Goal: Task Accomplishment & Management: Complete application form

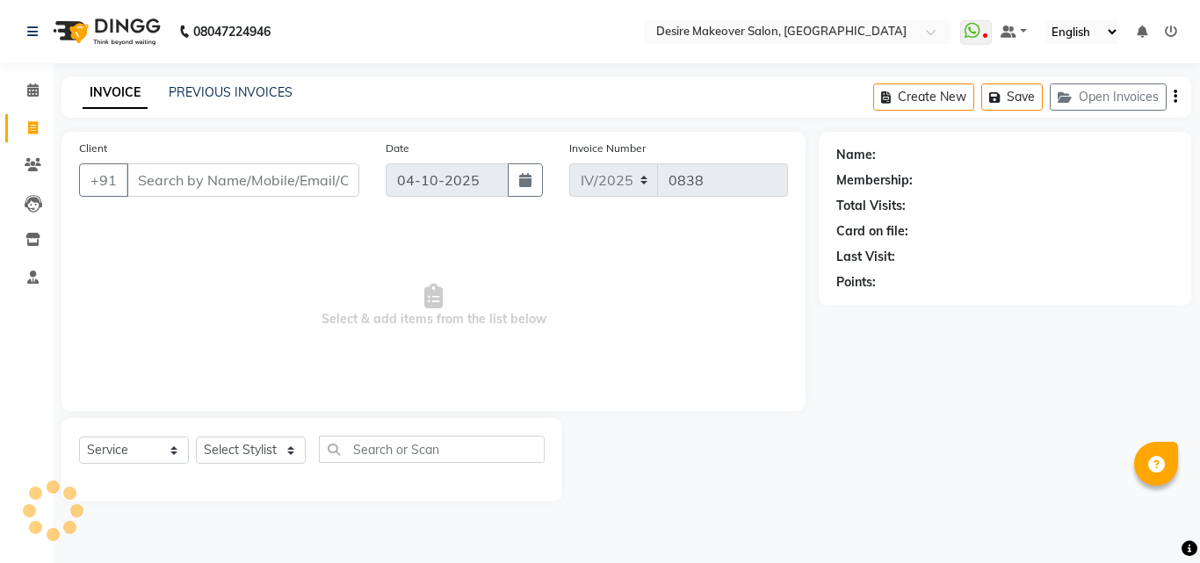
select select "service"
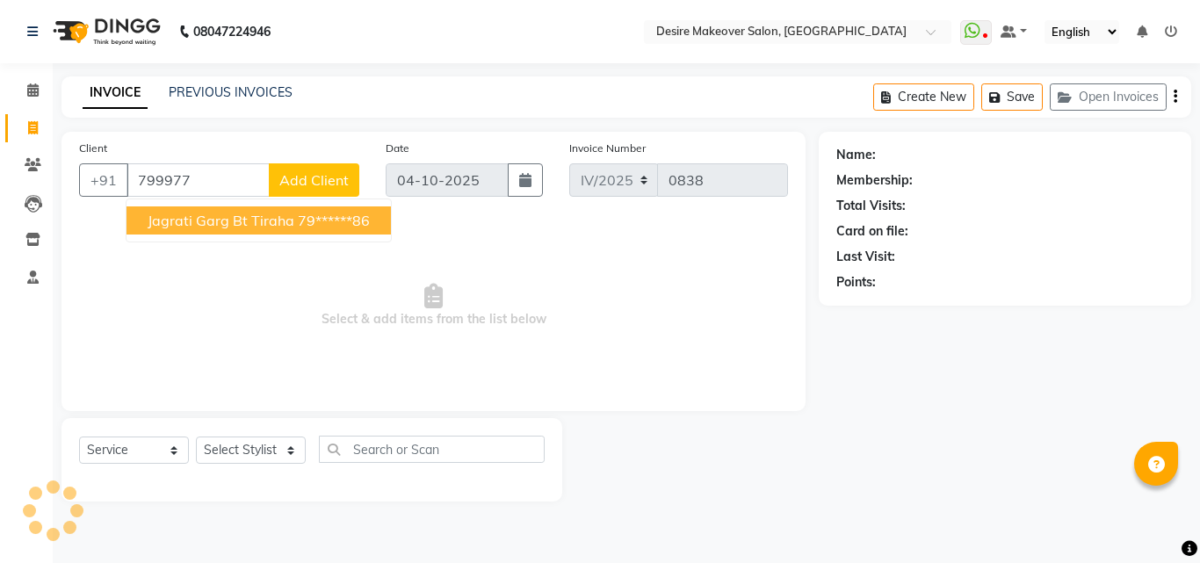
click at [229, 215] on span "jagrati garg Bt tiraha" at bounding box center [221, 221] width 147 height 18
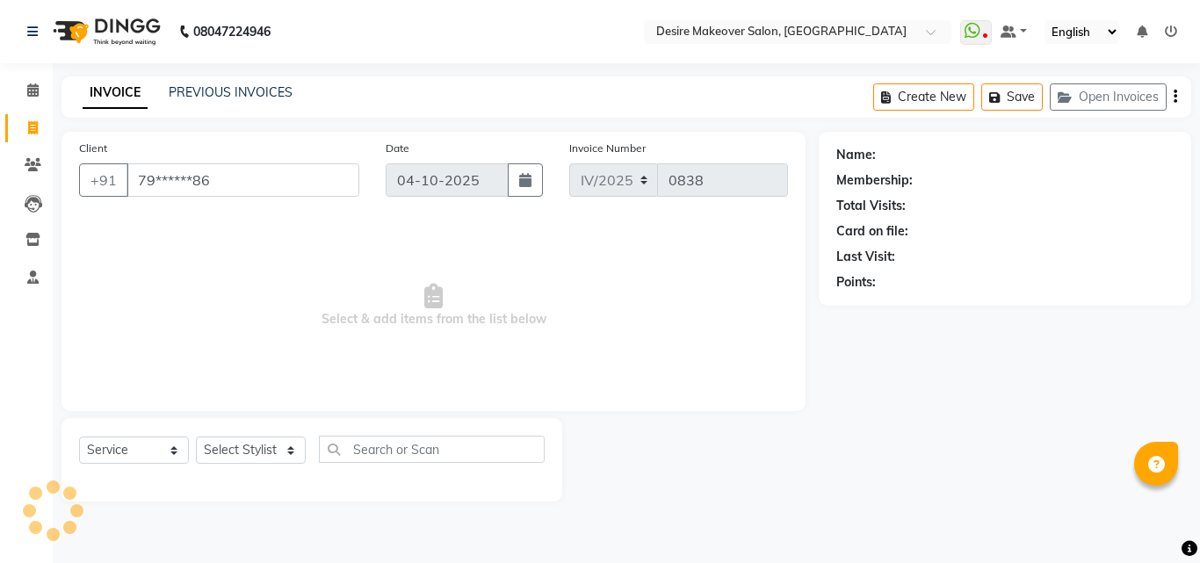
type input "79******86"
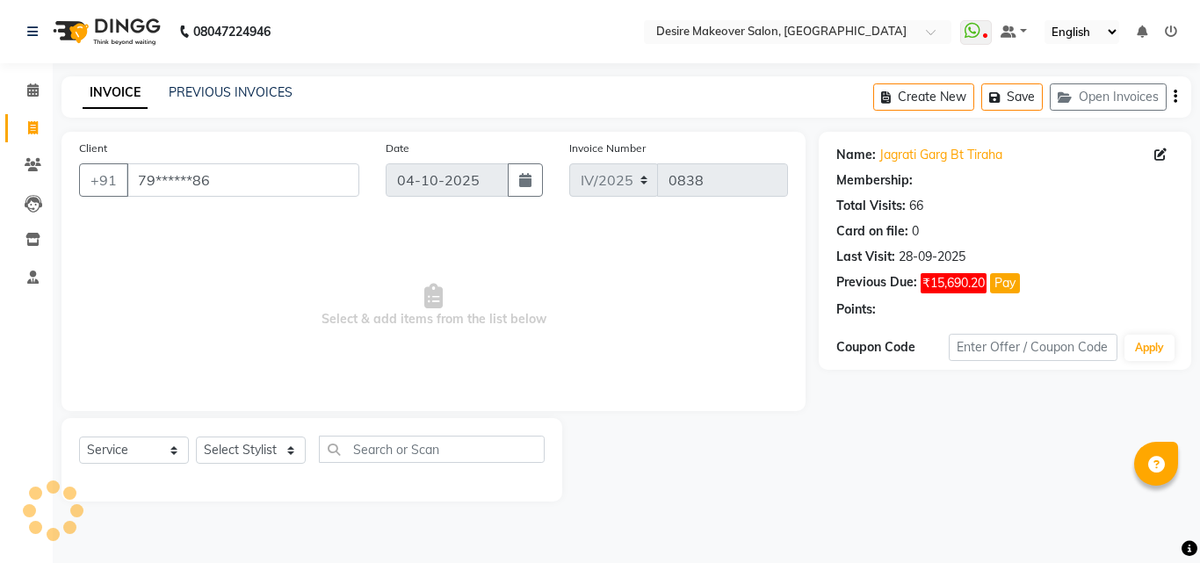
select select "1: Object"
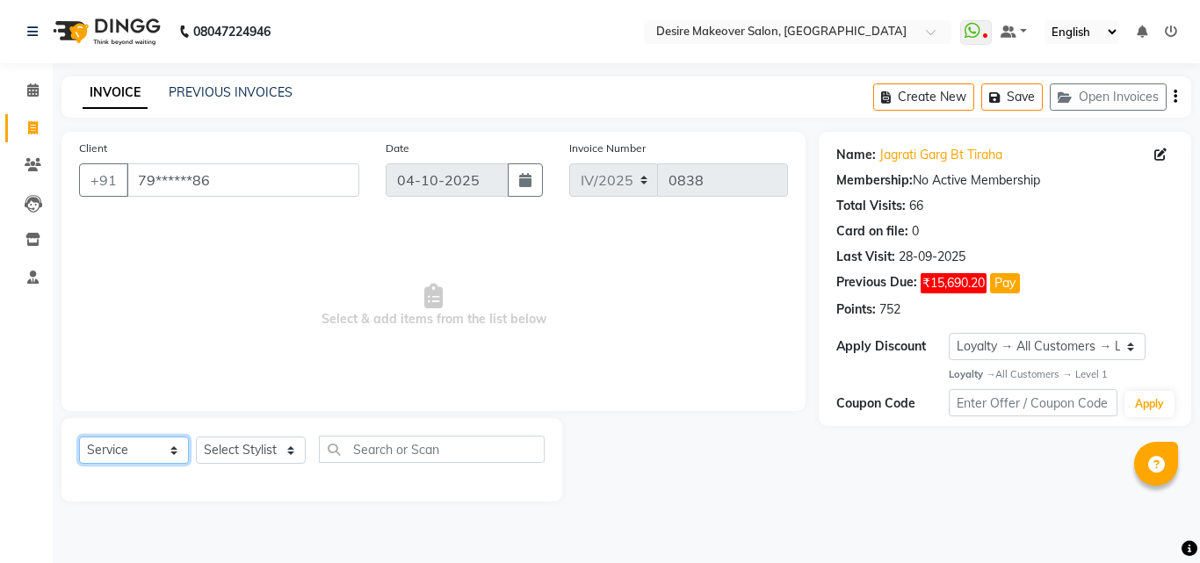
click at [174, 449] on select "Select Service Product Membership Package Voucher Prepaid Gift Card" at bounding box center [134, 450] width 110 height 27
click at [290, 448] on select "Select Stylist akansha Anushaka Gorakhpur bhumika kashish mona garha muskan sha…" at bounding box center [251, 450] width 110 height 27
click at [289, 449] on select "Select Stylist akansha Anushaka Gorakhpur bhumika kashish mona garha muskan sha…" at bounding box center [251, 450] width 110 height 27
click at [288, 450] on select "Select Stylist akansha Anushaka Gorakhpur bhumika kashish mona garha muskan sha…" at bounding box center [251, 450] width 110 height 27
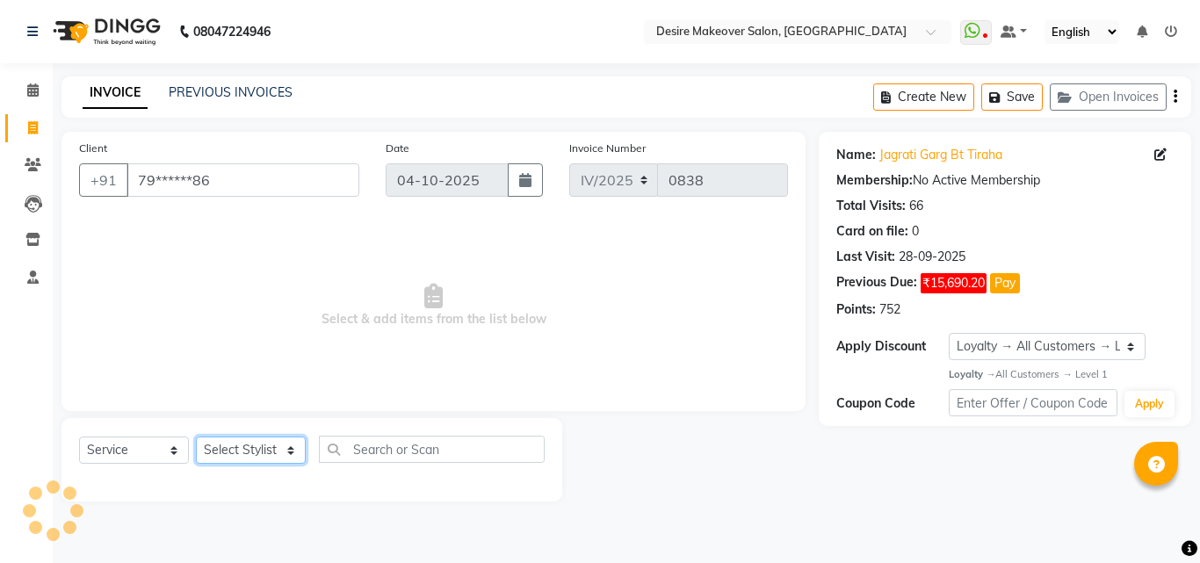
select select "58066"
click at [196, 437] on select "Select Stylist akansha Anushaka Gorakhpur bhumika kashish mona garha muskan sha…" at bounding box center [251, 450] width 110 height 27
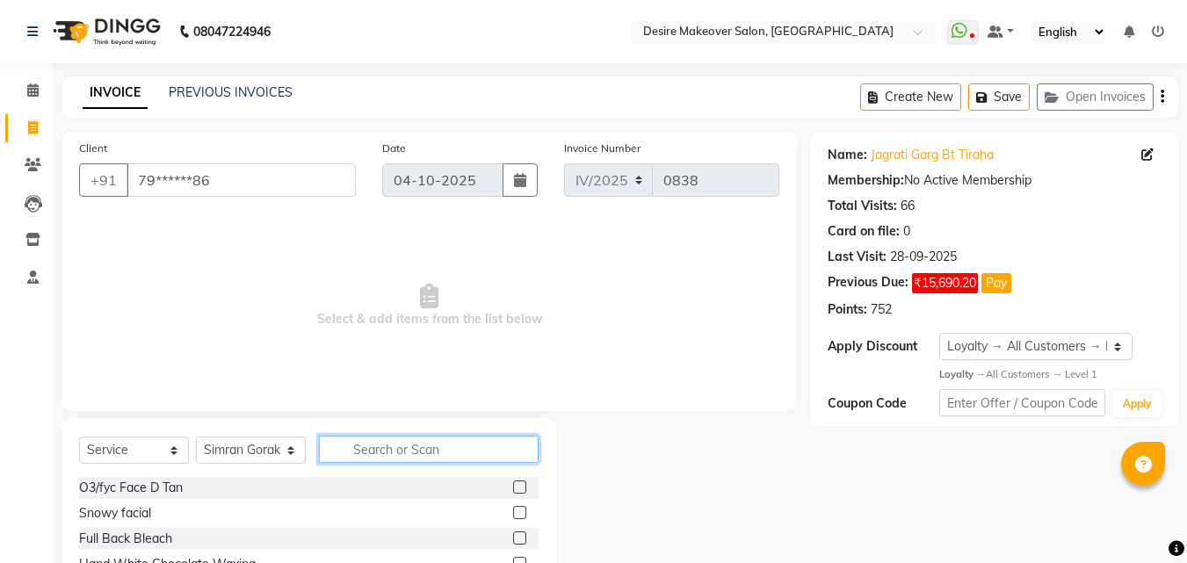
click at [355, 449] on input "text" at bounding box center [429, 449] width 220 height 27
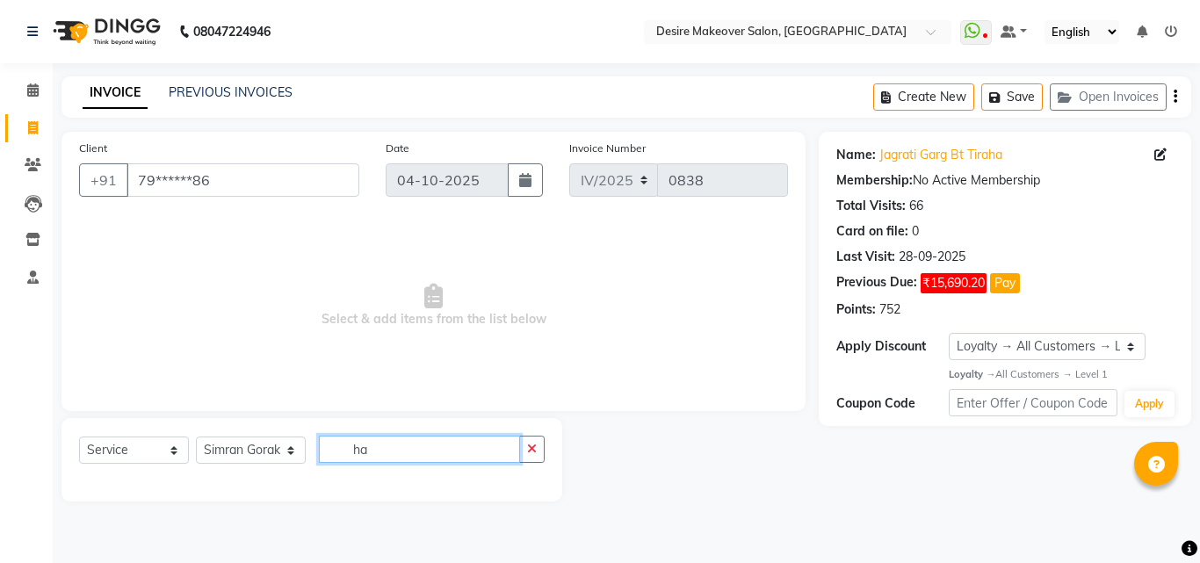
type input "h"
type input "hari"
click at [396, 466] on div "Select Service Product Membership Package Voucher Prepaid Gift Card Select Styl…" at bounding box center [312, 456] width 466 height 41
click at [171, 451] on select "Select Service Product Membership Package Voucher Prepaid Gift Card" at bounding box center [134, 450] width 110 height 27
click at [79, 437] on select "Select Service Product Membership Package Voucher Prepaid Gift Card" at bounding box center [134, 450] width 110 height 27
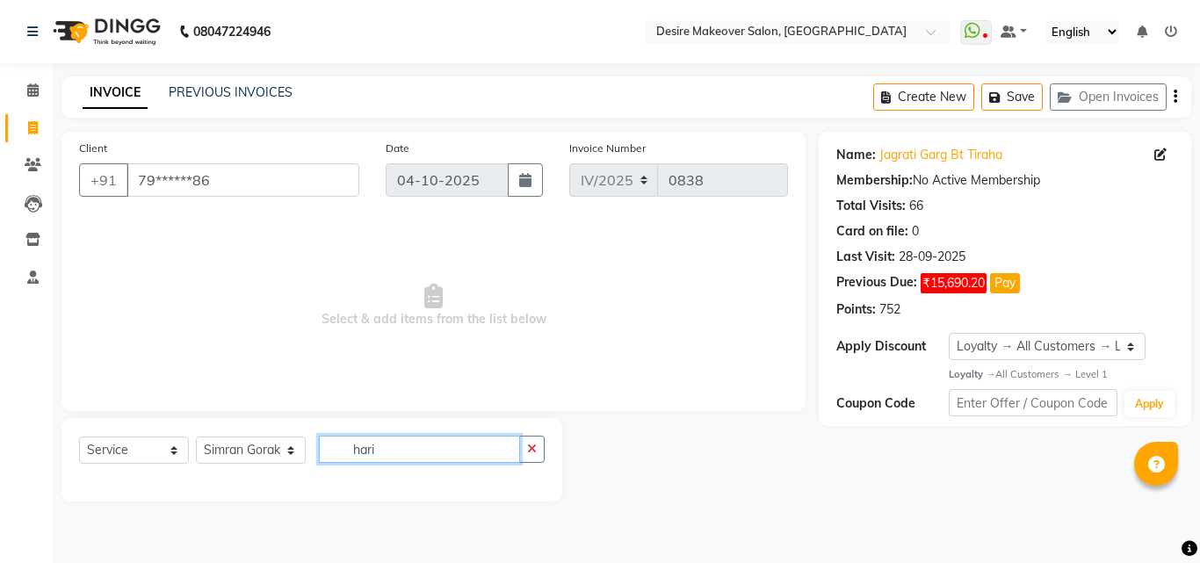
click at [455, 450] on input "hari" at bounding box center [419, 449] width 201 height 27
click at [454, 450] on input "hari" at bounding box center [419, 449] width 201 height 27
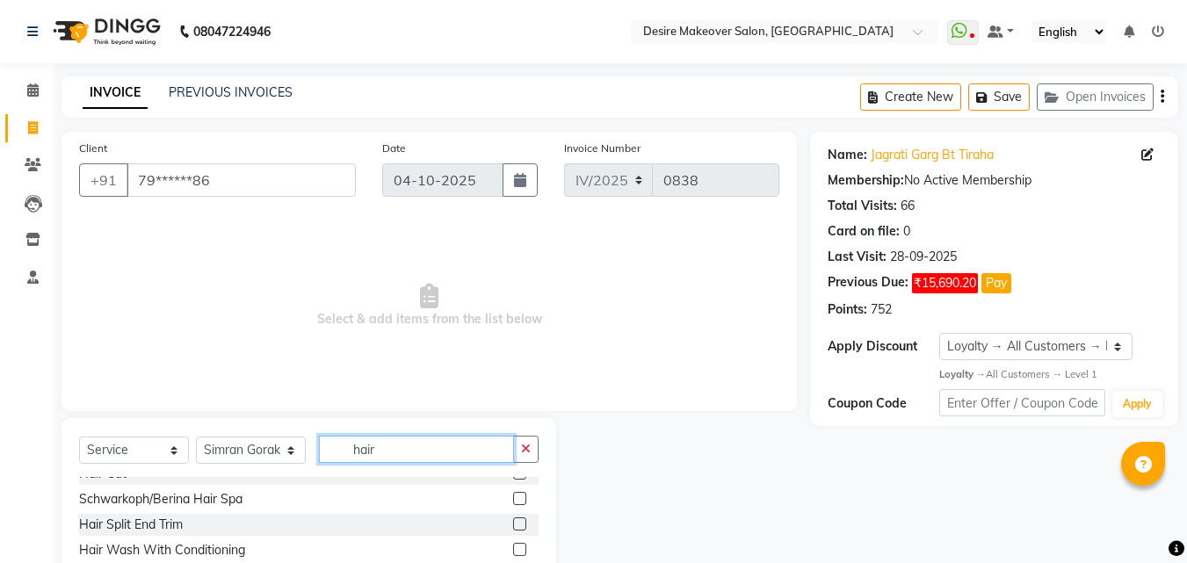
scroll to position [275, 0]
type input "hair"
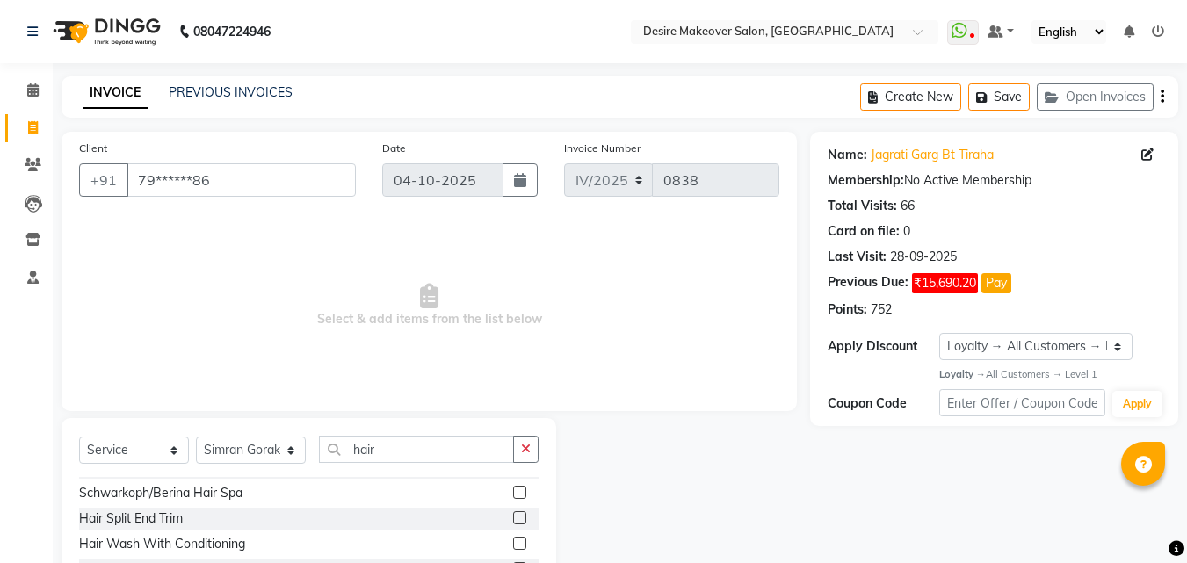
click at [513, 542] on label at bounding box center [519, 543] width 13 height 13
click at [513, 542] on input "checkbox" at bounding box center [518, 544] width 11 height 11
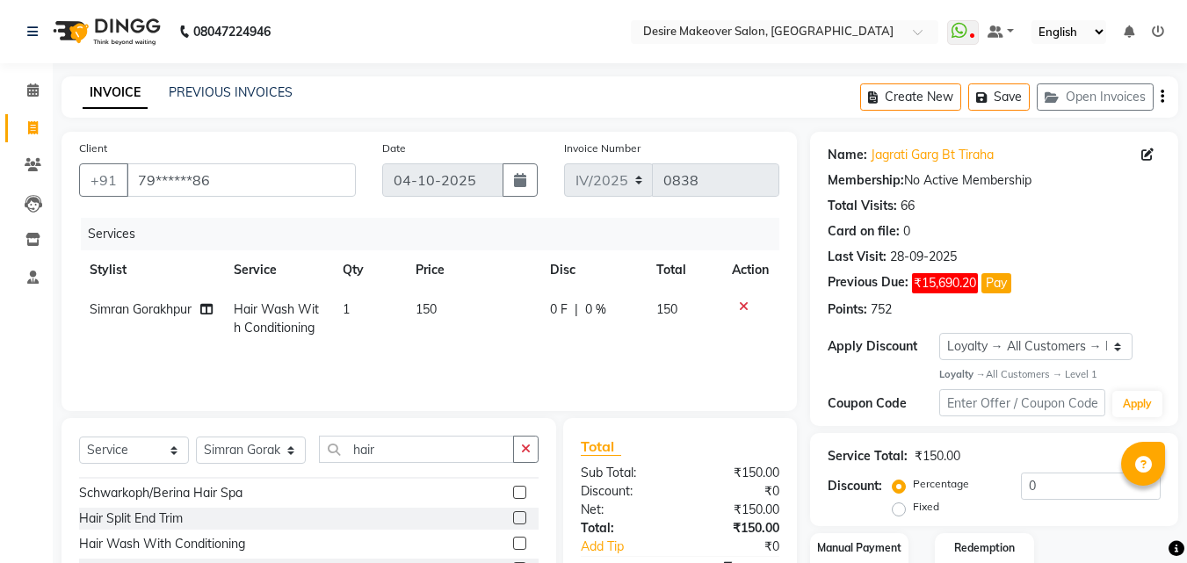
click at [513, 542] on label at bounding box center [519, 543] width 13 height 13
click at [513, 542] on input "checkbox" at bounding box center [518, 544] width 11 height 11
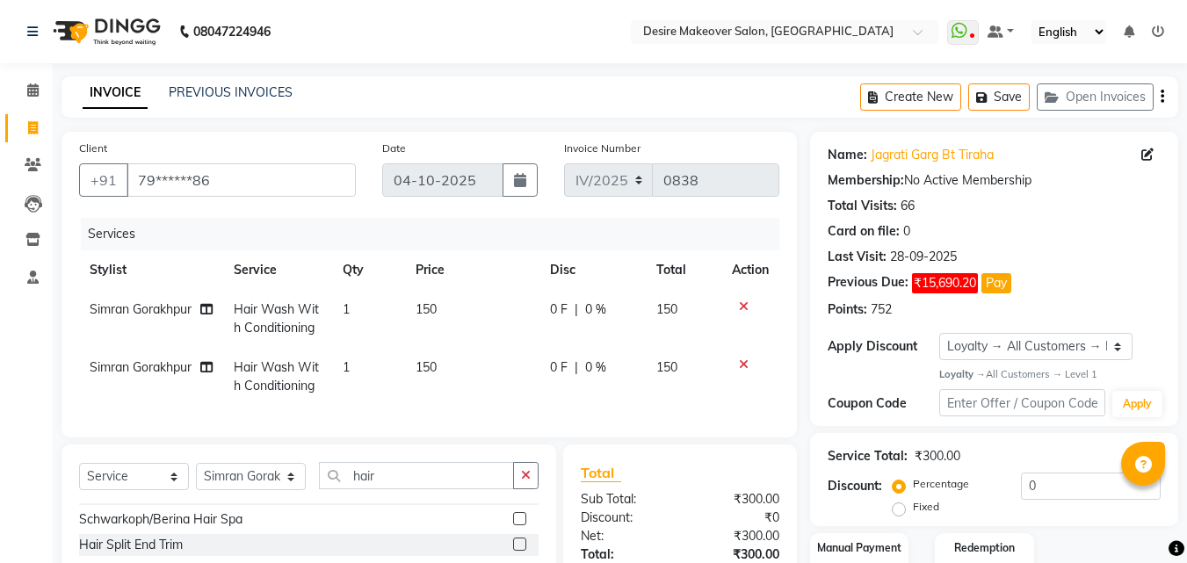
checkbox input "false"
click at [744, 302] on icon at bounding box center [744, 307] width 10 height 12
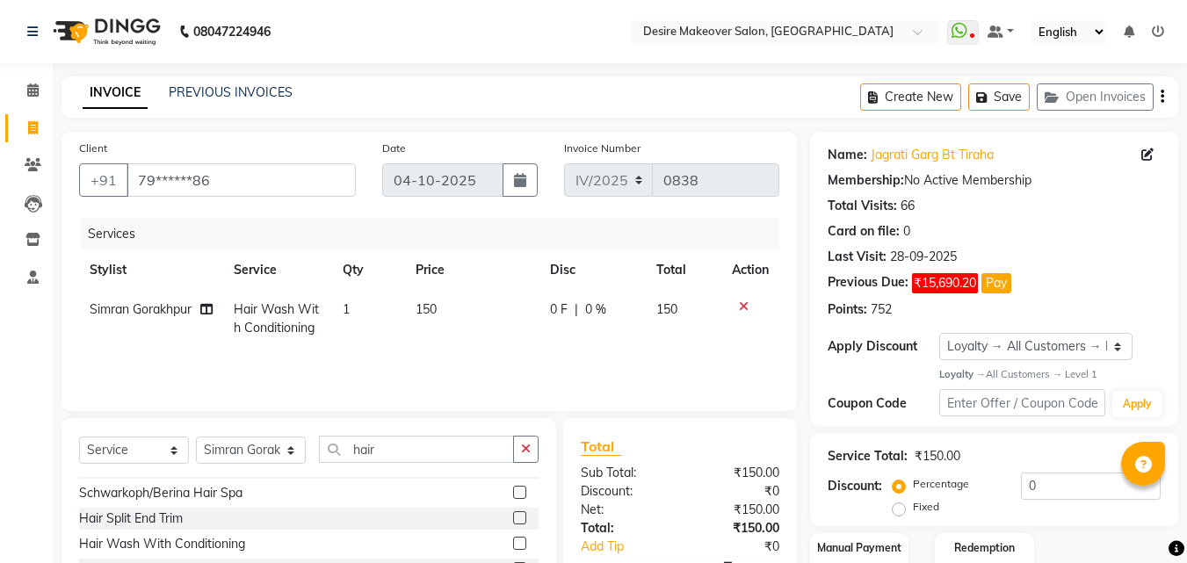
click at [744, 302] on icon at bounding box center [744, 307] width 10 height 12
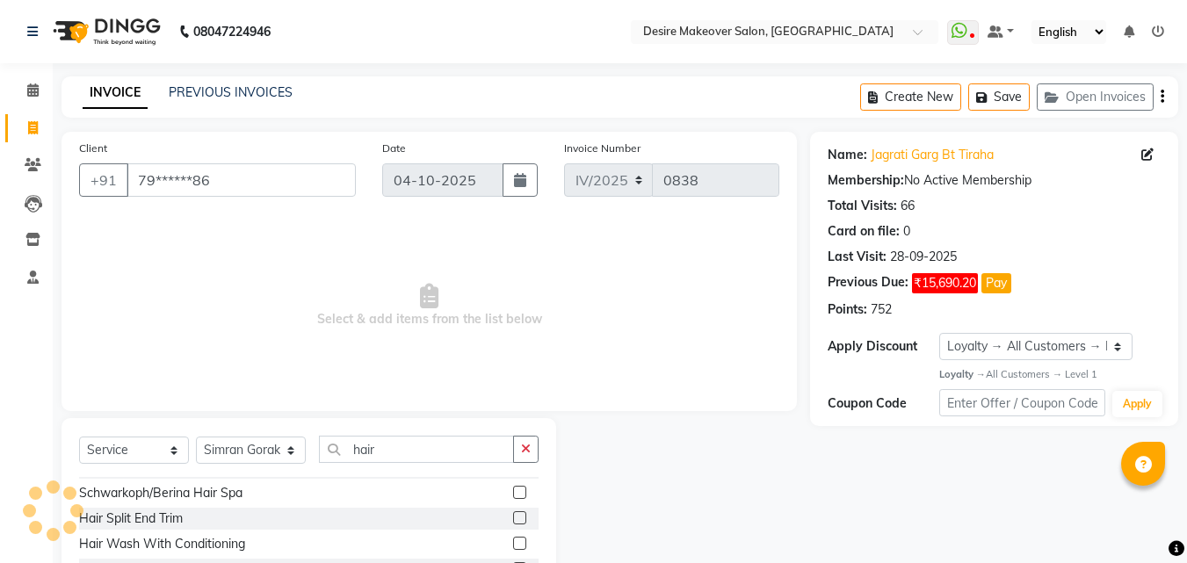
scroll to position [139, 0]
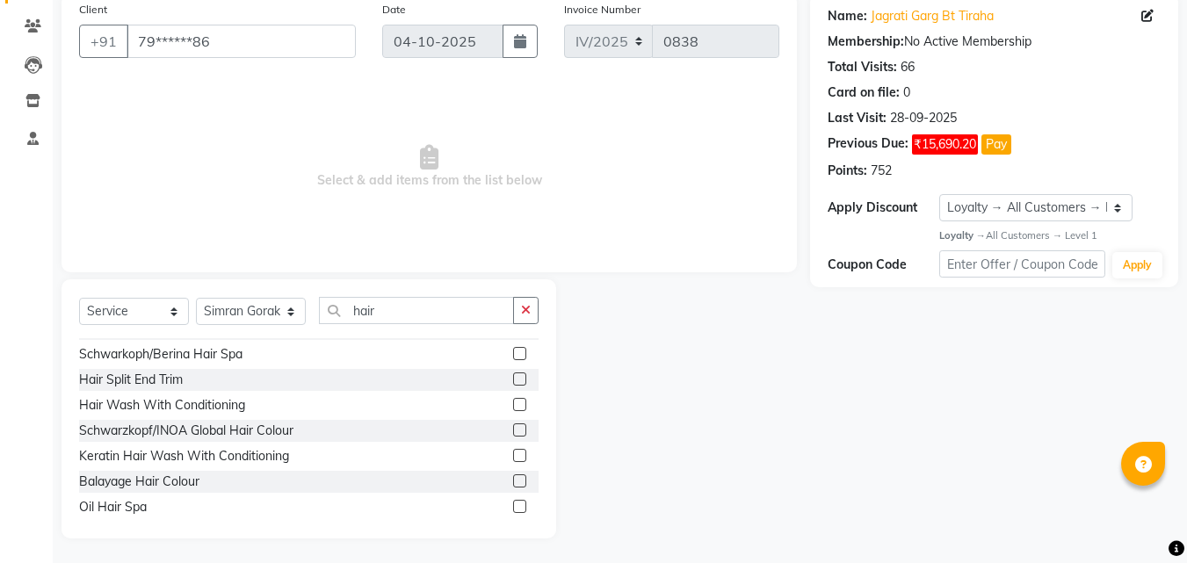
click at [513, 451] on label at bounding box center [519, 455] width 13 height 13
click at [513, 451] on input "checkbox" at bounding box center [518, 456] width 11 height 11
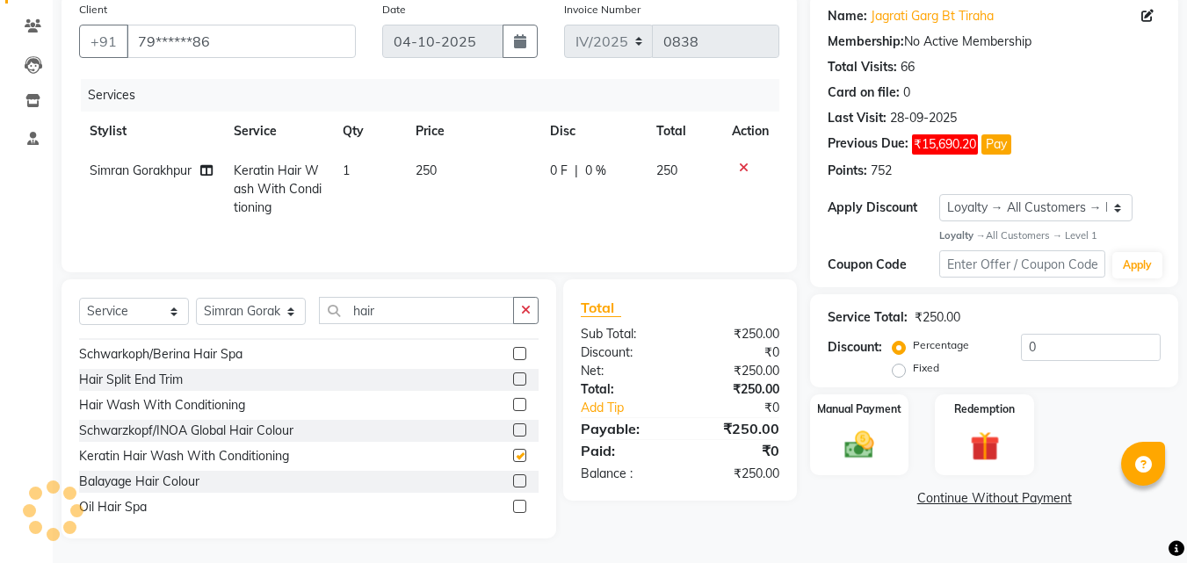
checkbox input "false"
click at [403, 320] on input "hair" at bounding box center [416, 310] width 195 height 27
type input "h"
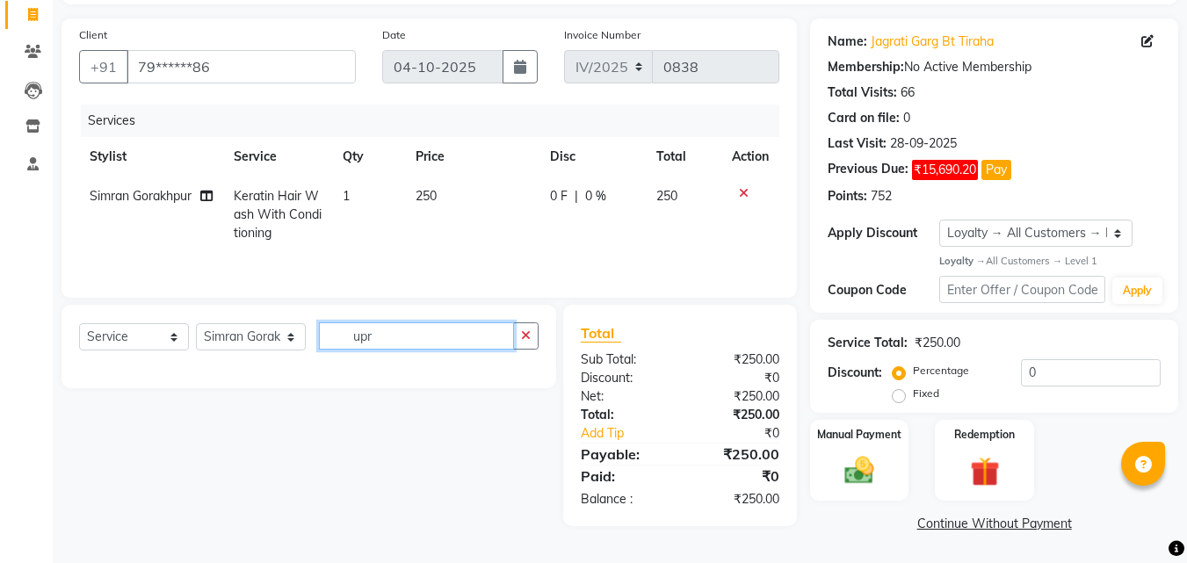
scroll to position [0, 0]
type input "u"
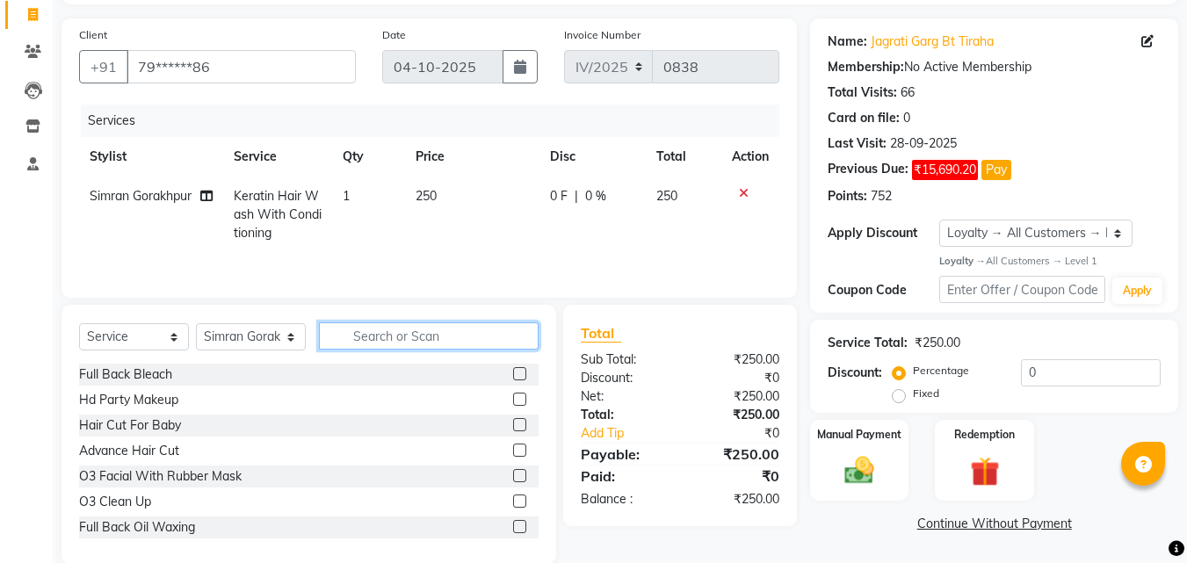
scroll to position [139, 0]
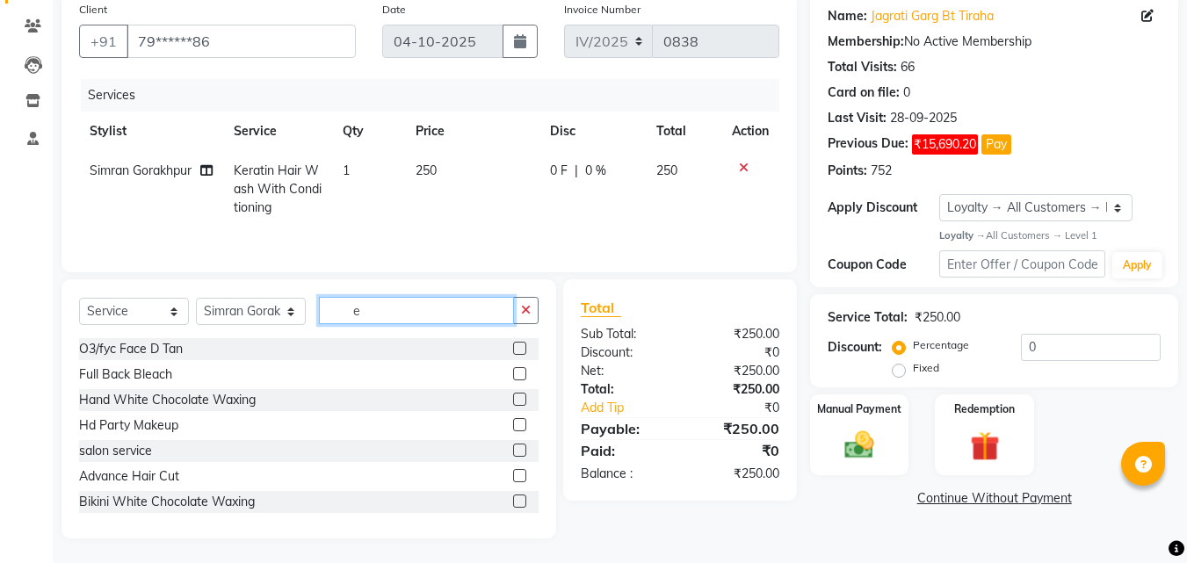
type input "e"
click at [446, 351] on div "O3/fyc Face D Tan" at bounding box center [309, 349] width 460 height 22
click at [519, 310] on button "button" at bounding box center [525, 310] width 25 height 27
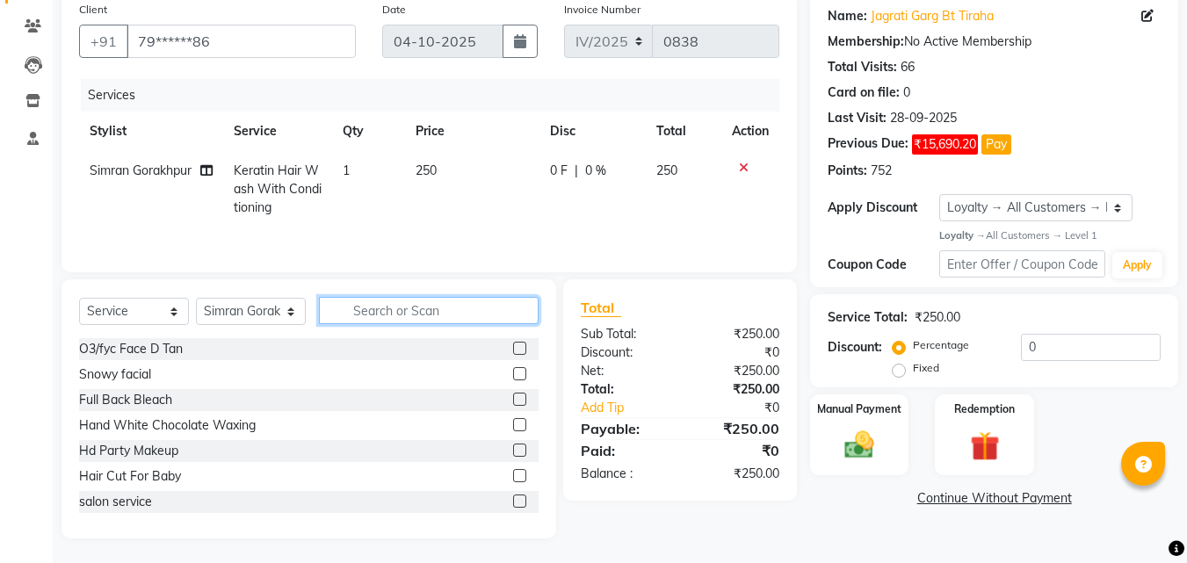
click at [519, 310] on input "text" at bounding box center [429, 310] width 220 height 27
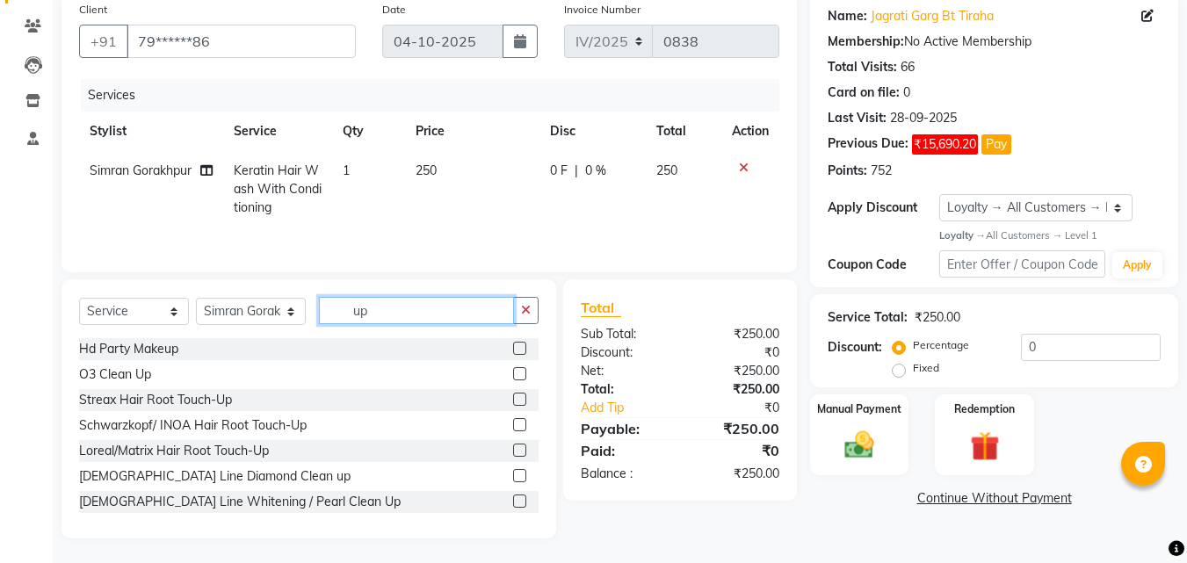
type input "u"
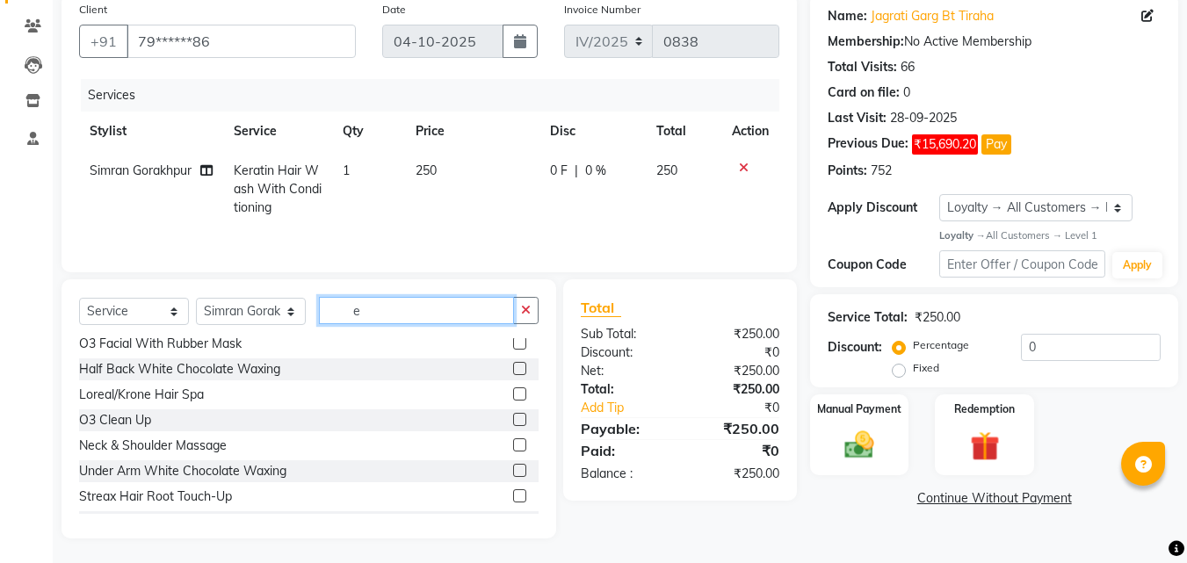
scroll to position [337, 0]
type input "e"
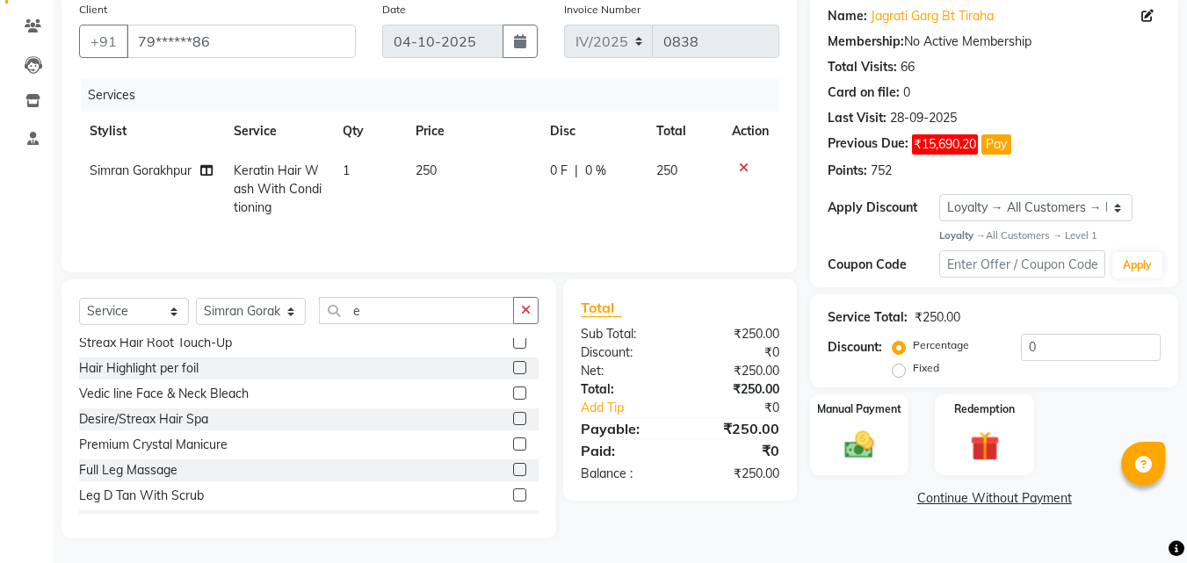
drag, startPoint x: 520, startPoint y: 410, endPoint x: 534, endPoint y: 417, distance: 15.3
click at [534, 417] on div "O3/fyc Face D Tan Full Back Bleach Hand White Chocolate Waxing Hd Party Makeup …" at bounding box center [309, 426] width 460 height 176
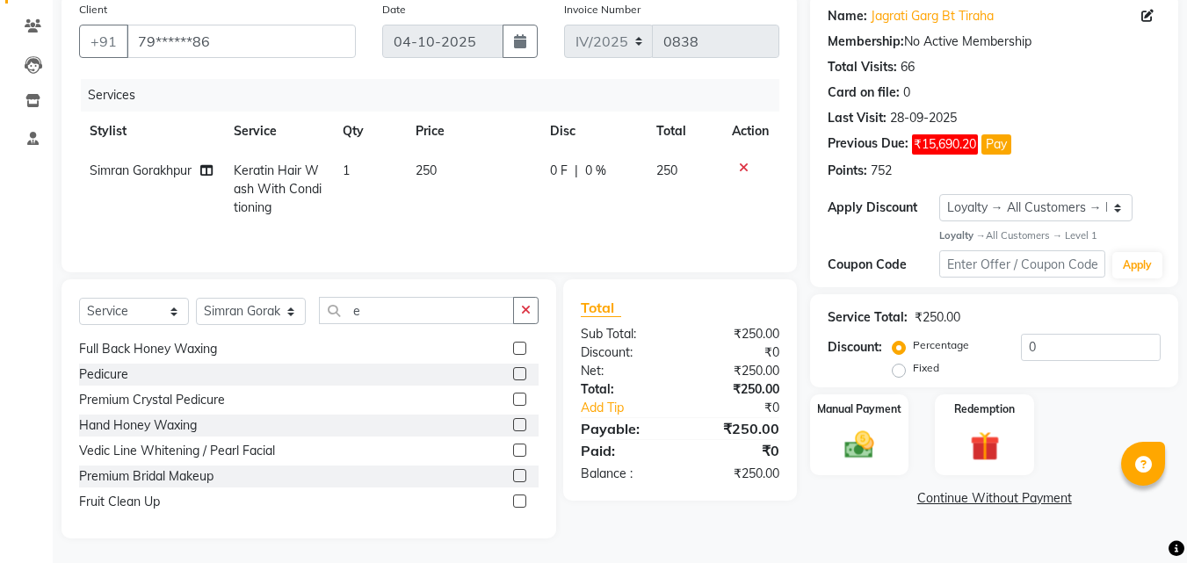
scroll to position [1098, 0]
click at [530, 313] on icon "button" at bounding box center [526, 310] width 10 height 12
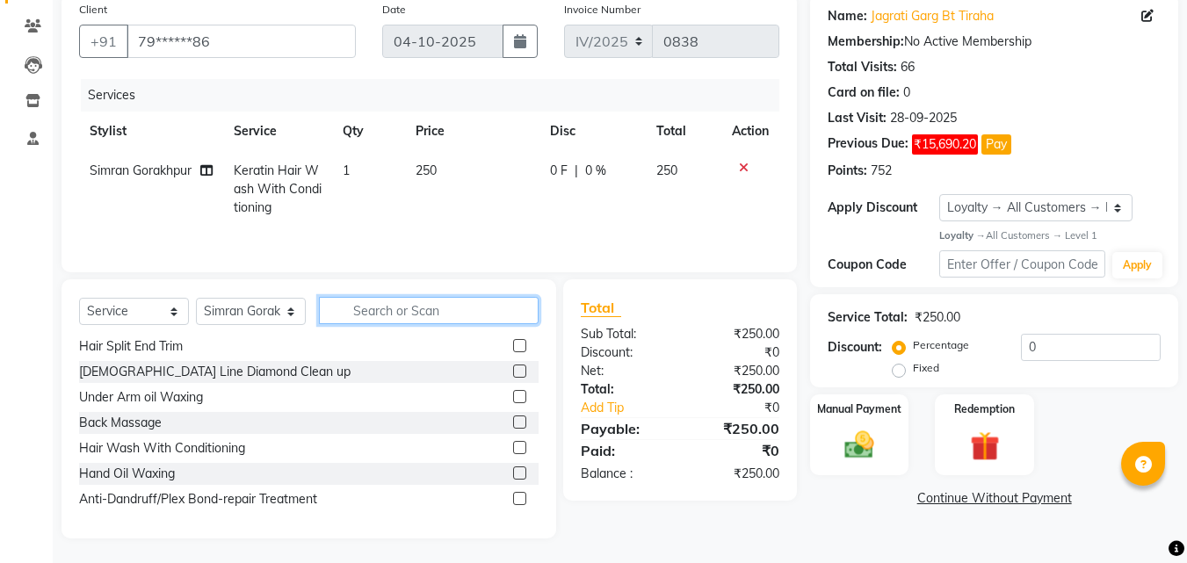
click at [529, 313] on input "text" at bounding box center [429, 310] width 220 height 27
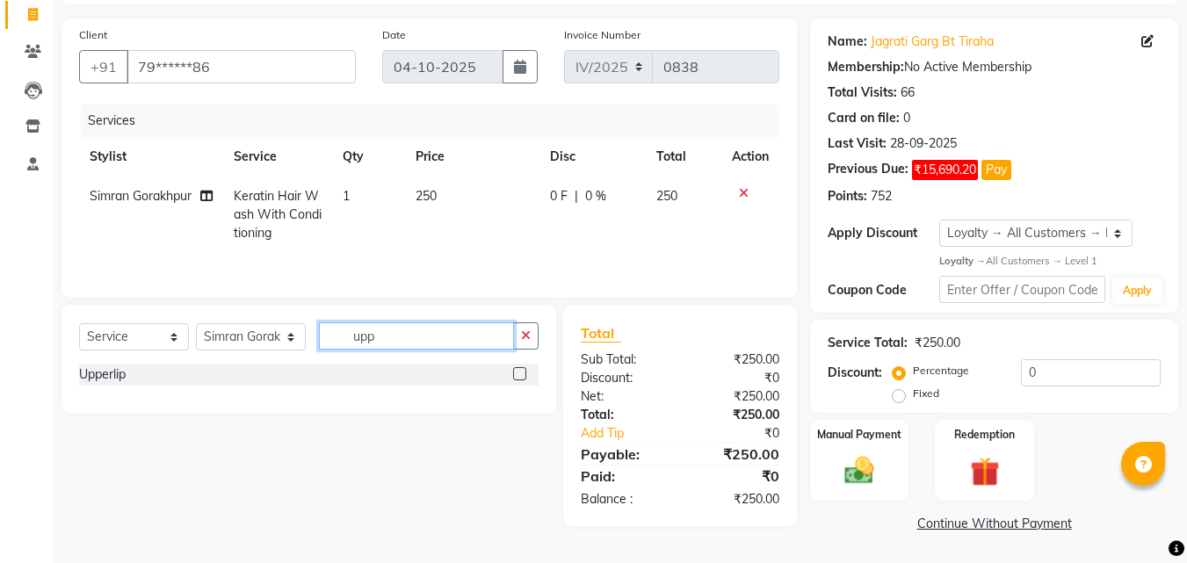
scroll to position [0, 0]
type input "upp"
click at [518, 373] on label at bounding box center [519, 373] width 13 height 13
click at [518, 373] on input "checkbox" at bounding box center [518, 374] width 11 height 11
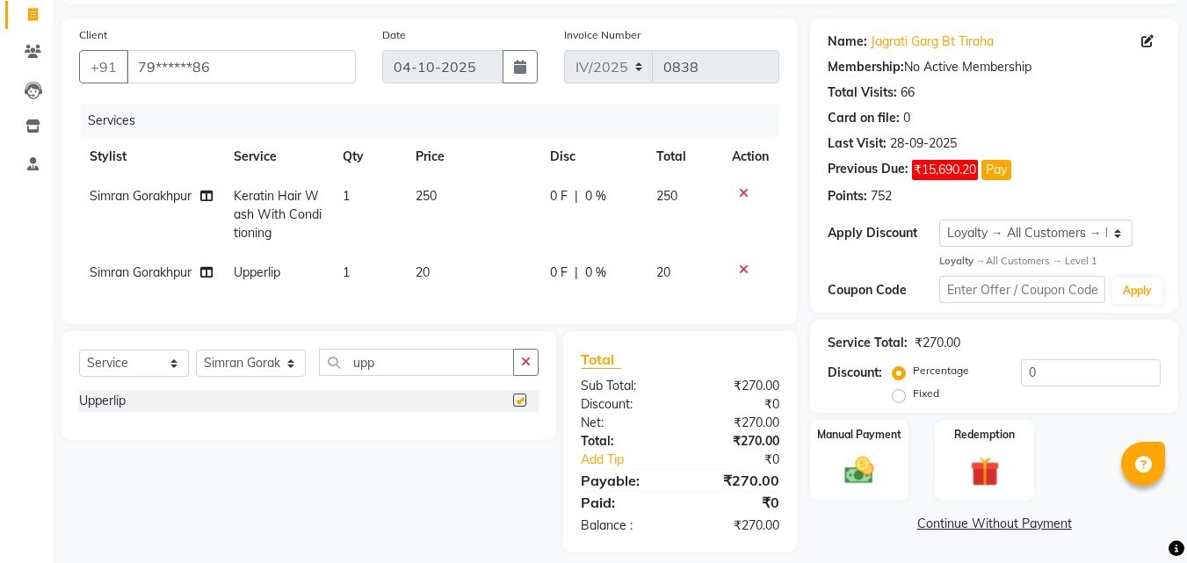
checkbox input "false"
click at [434, 269] on td "20" at bounding box center [472, 273] width 134 height 40
select select "58066"
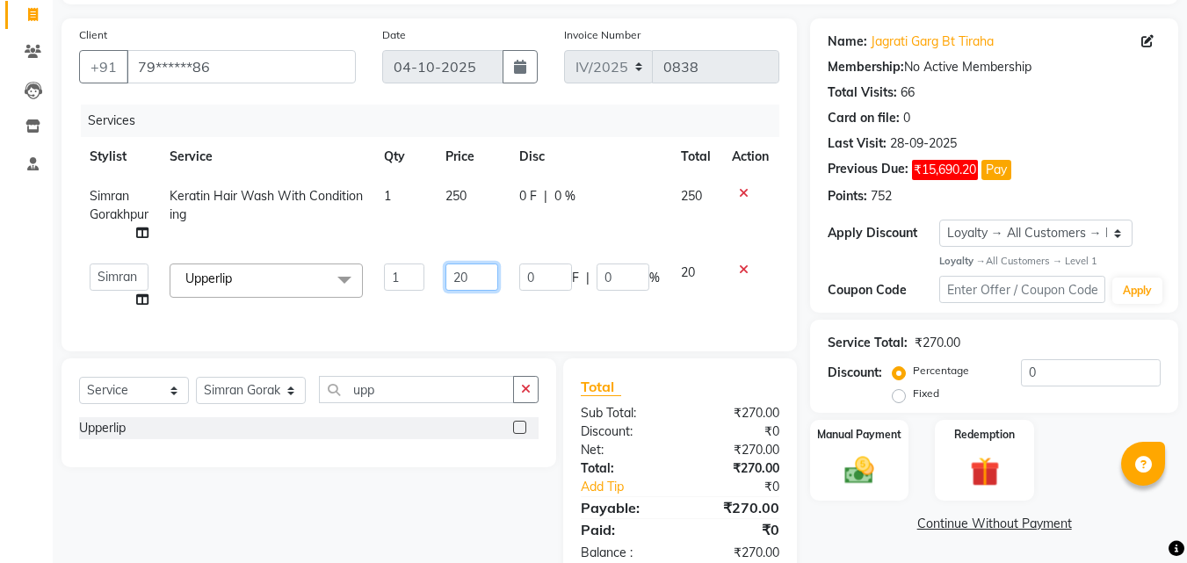
click at [479, 279] on input "20" at bounding box center [473, 277] width 54 height 27
type input "2"
type input "30"
click at [427, 202] on tr "Simran Gorakhpur Keratin Hair Wash With Conditioning 1 250 0 F | 0 % 250" at bounding box center [429, 215] width 700 height 76
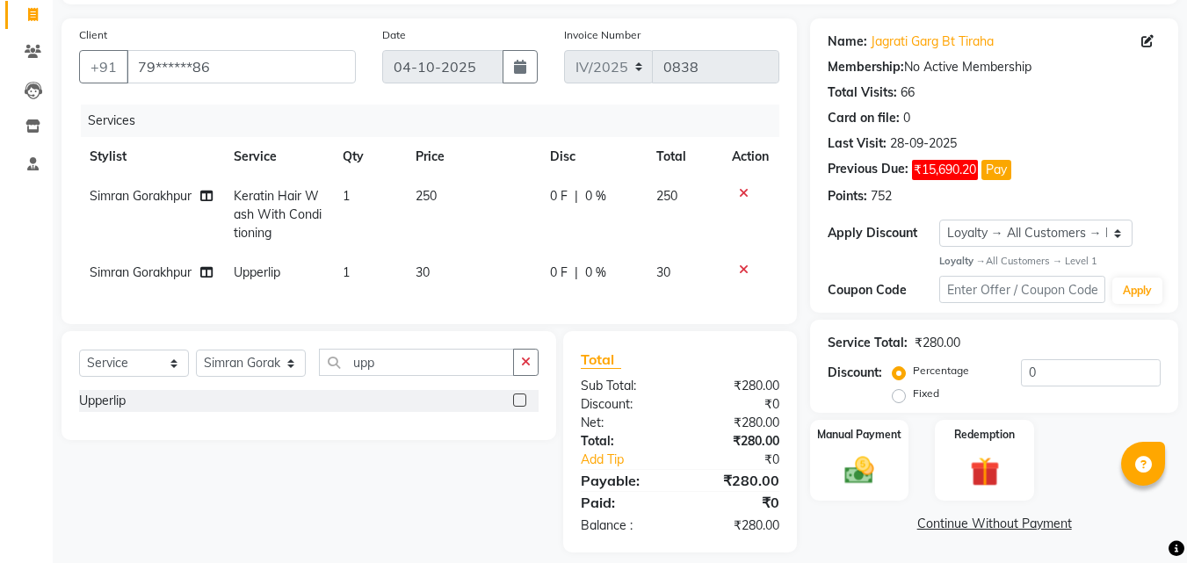
click at [460, 214] on td "250" at bounding box center [472, 215] width 134 height 76
select select "58066"
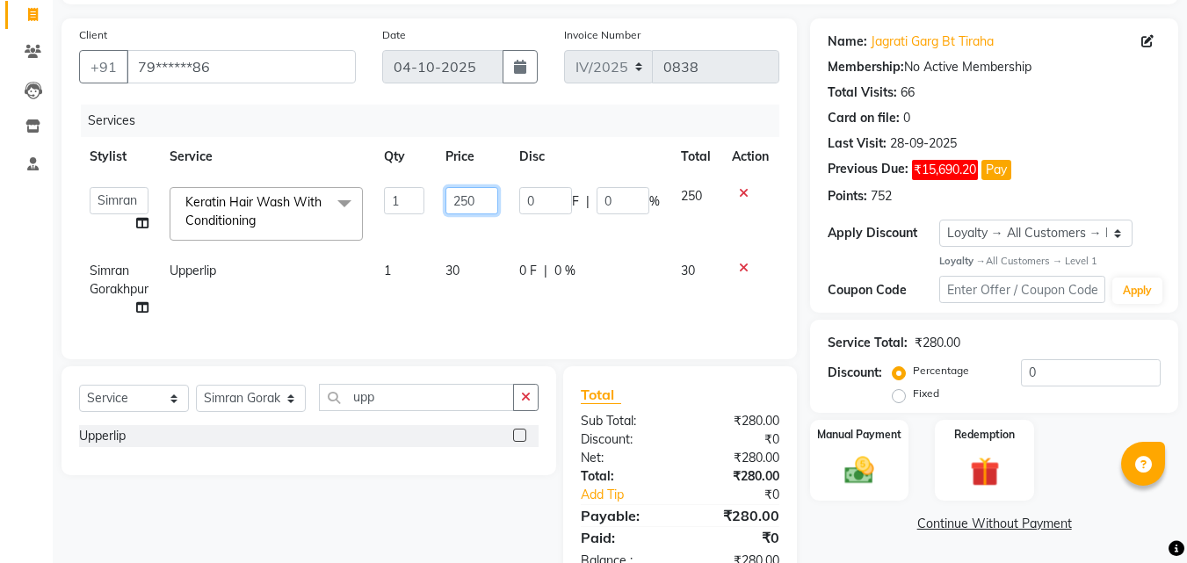
click at [485, 199] on input "250" at bounding box center [473, 200] width 54 height 27
type input "2"
type input "300"
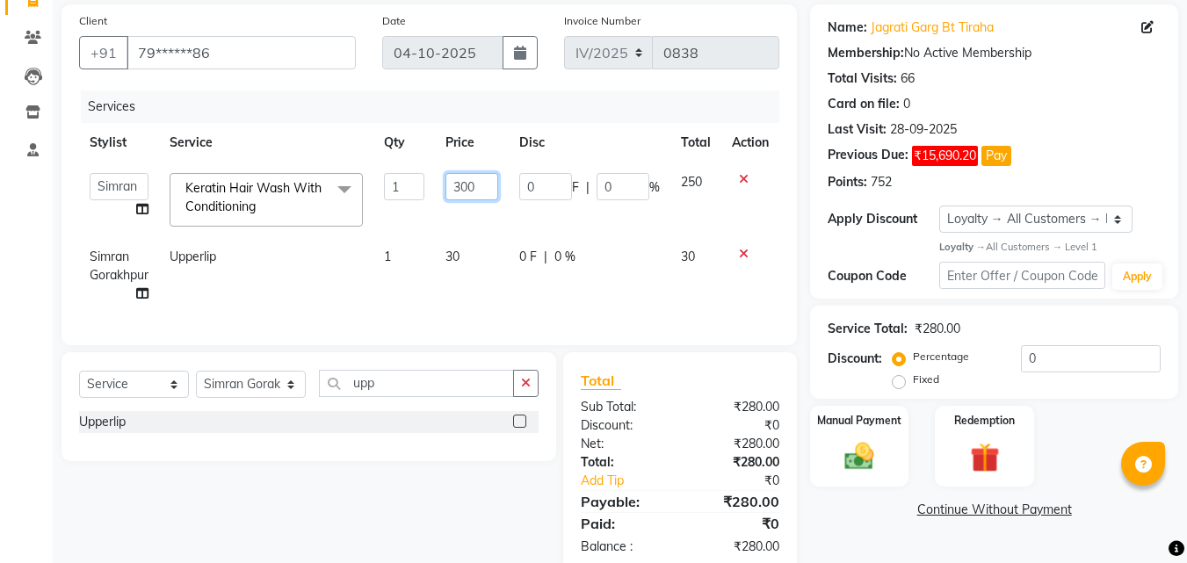
scroll to position [178, 0]
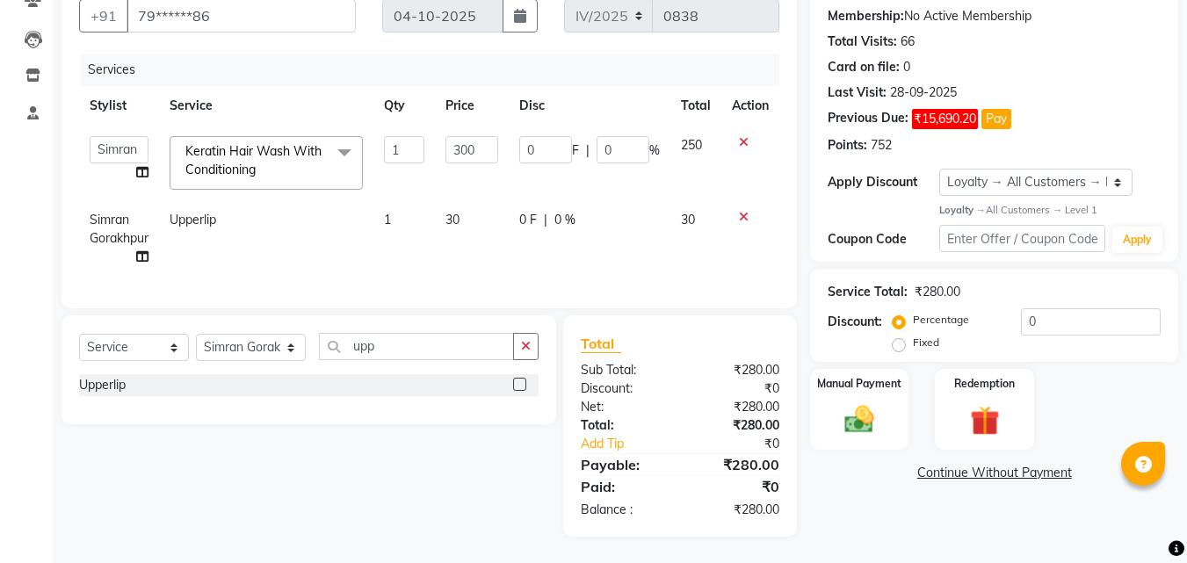
click at [612, 227] on td "0 F | 0 %" at bounding box center [590, 238] width 162 height 76
select select "58066"
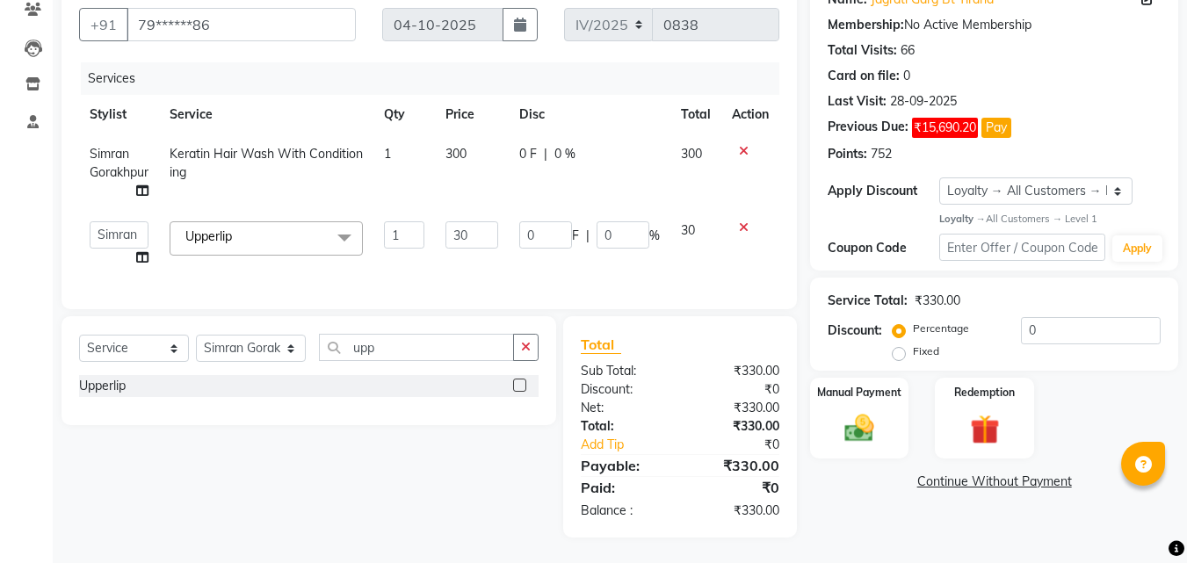
scroll to position [0, 0]
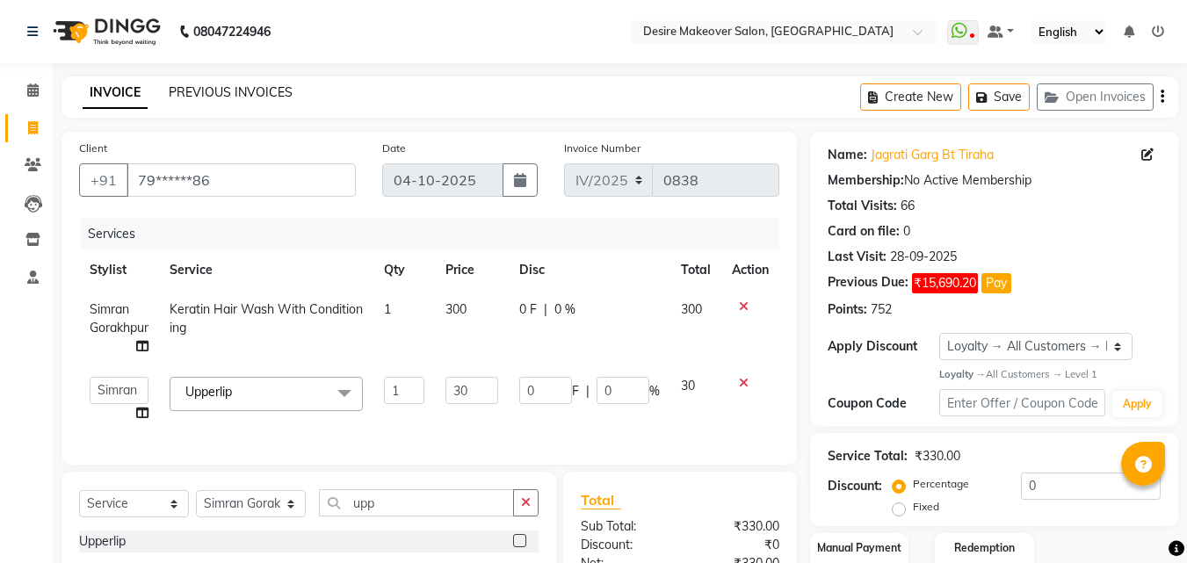
click at [250, 98] on link "PREVIOUS INVOICES" at bounding box center [231, 92] width 124 height 16
click at [1008, 90] on button "Save" at bounding box center [999, 96] width 62 height 27
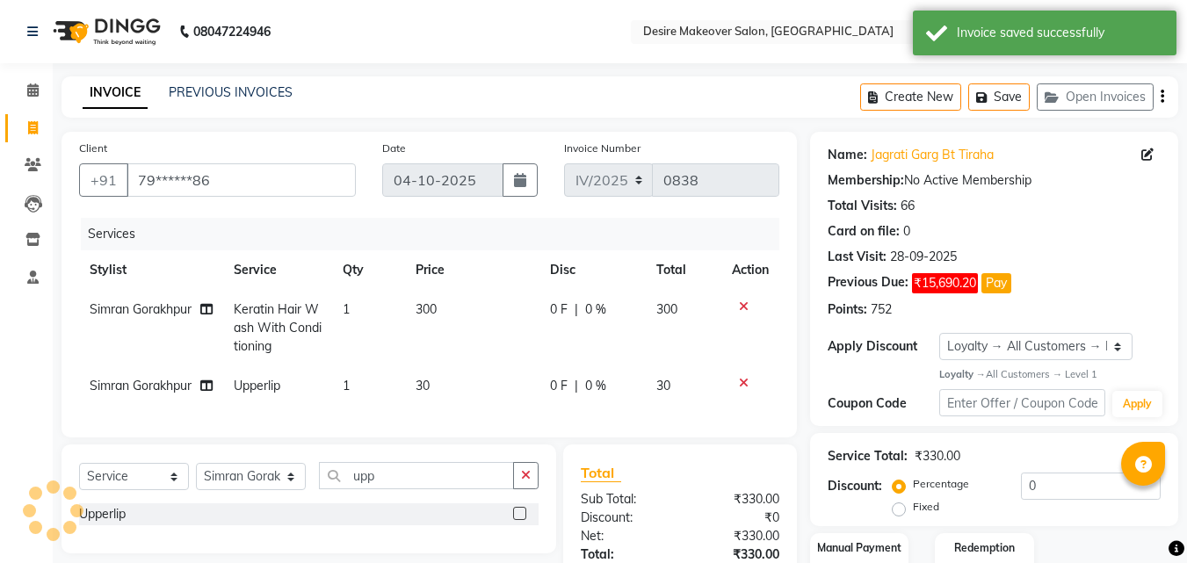
click at [257, 101] on div "PREVIOUS INVOICES" at bounding box center [231, 92] width 124 height 18
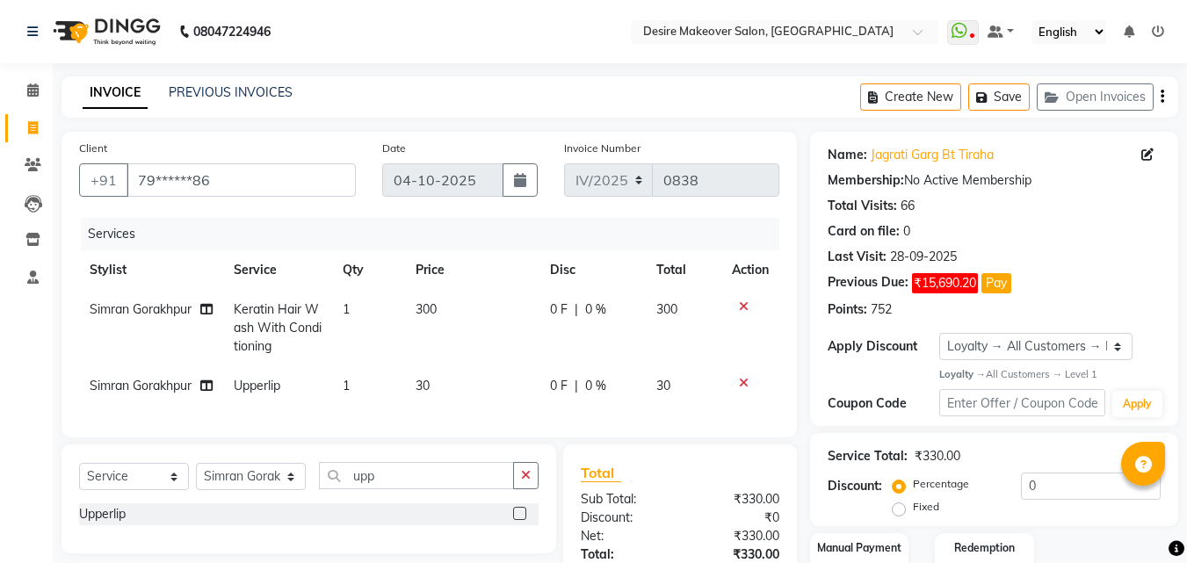
click at [257, 101] on div "PREVIOUS INVOICES" at bounding box center [231, 92] width 124 height 18
click at [257, 100] on div "PREVIOUS INVOICES" at bounding box center [231, 92] width 124 height 18
click at [257, 99] on link "PREVIOUS INVOICES" at bounding box center [231, 92] width 124 height 16
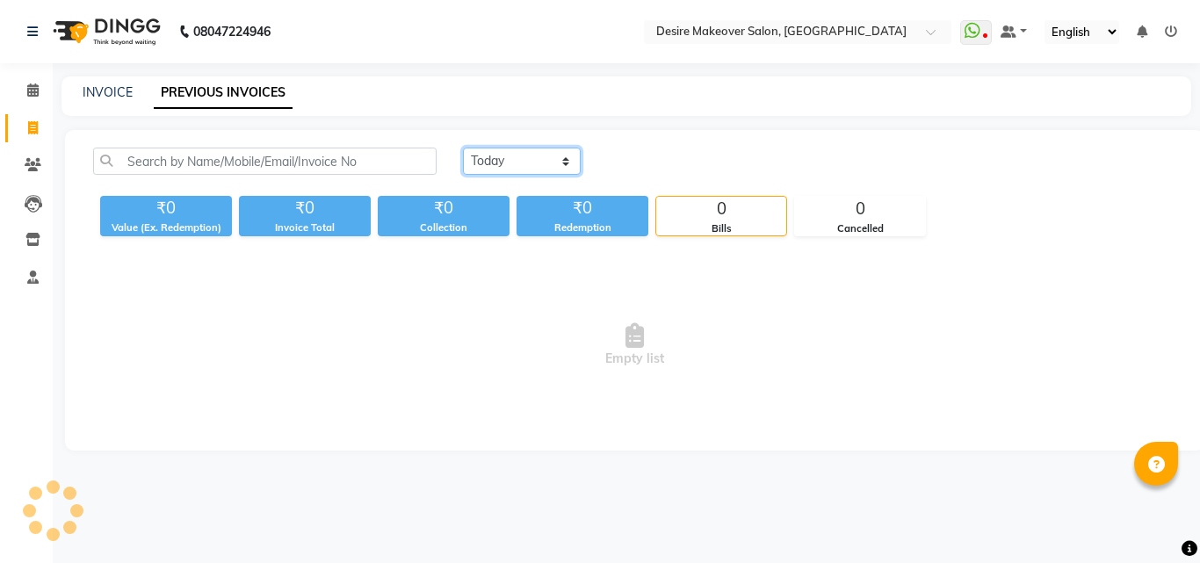
click at [570, 163] on select "[DATE] [DATE] Custom Range" at bounding box center [522, 161] width 118 height 27
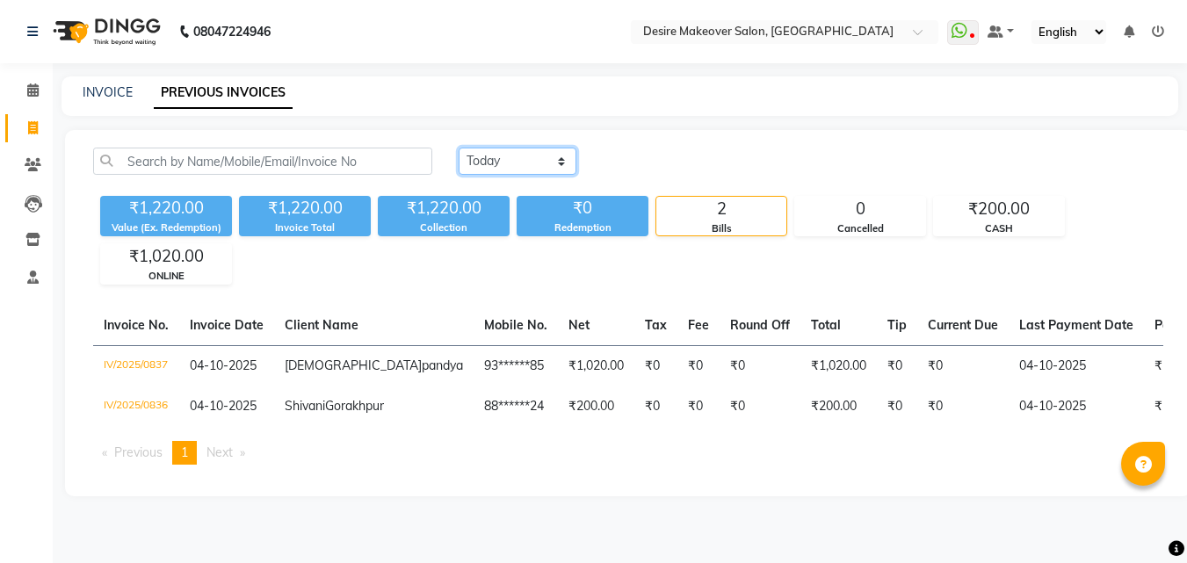
select select "range"
click at [459, 148] on select "[DATE] [DATE] Custom Range" at bounding box center [518, 161] width 118 height 27
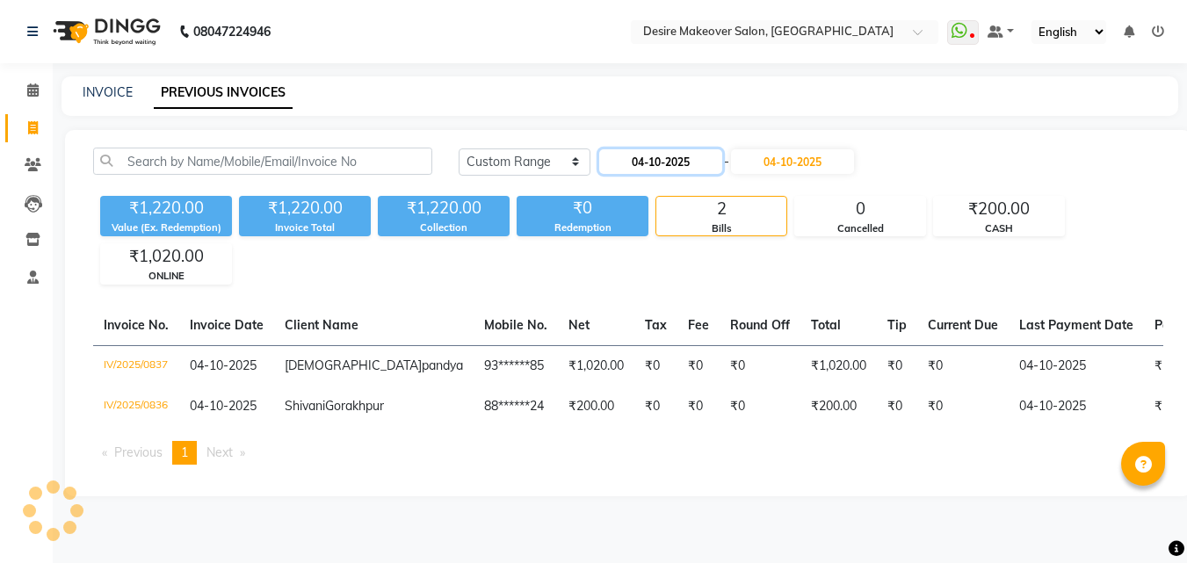
click at [699, 163] on input "04-10-2025" at bounding box center [660, 161] width 123 height 25
select select "10"
select select "2025"
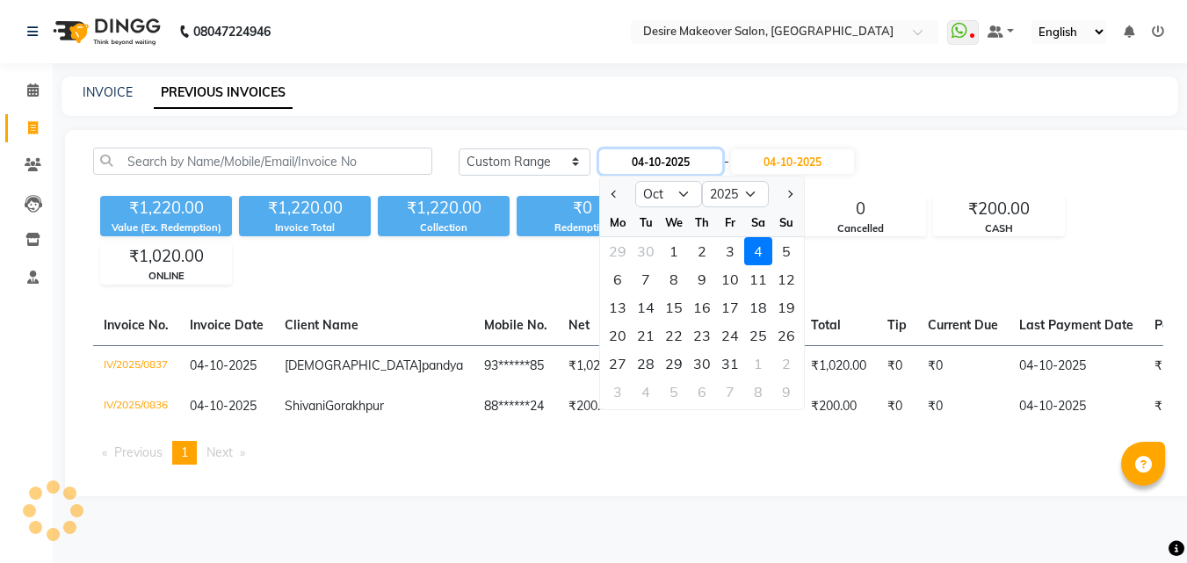
click at [699, 163] on input "04-10-2025" at bounding box center [660, 161] width 123 height 25
click at [618, 215] on div "Mo" at bounding box center [618, 222] width 28 height 28
click at [681, 194] on select "Jan Feb Mar Apr May Jun [DATE] Aug Sep Oct Nov Dec" at bounding box center [668, 194] width 67 height 26
select select "9"
click at [635, 181] on select "Jan Feb Mar Apr May Jun [DATE] Aug Sep Oct Nov Dec" at bounding box center [668, 194] width 67 height 26
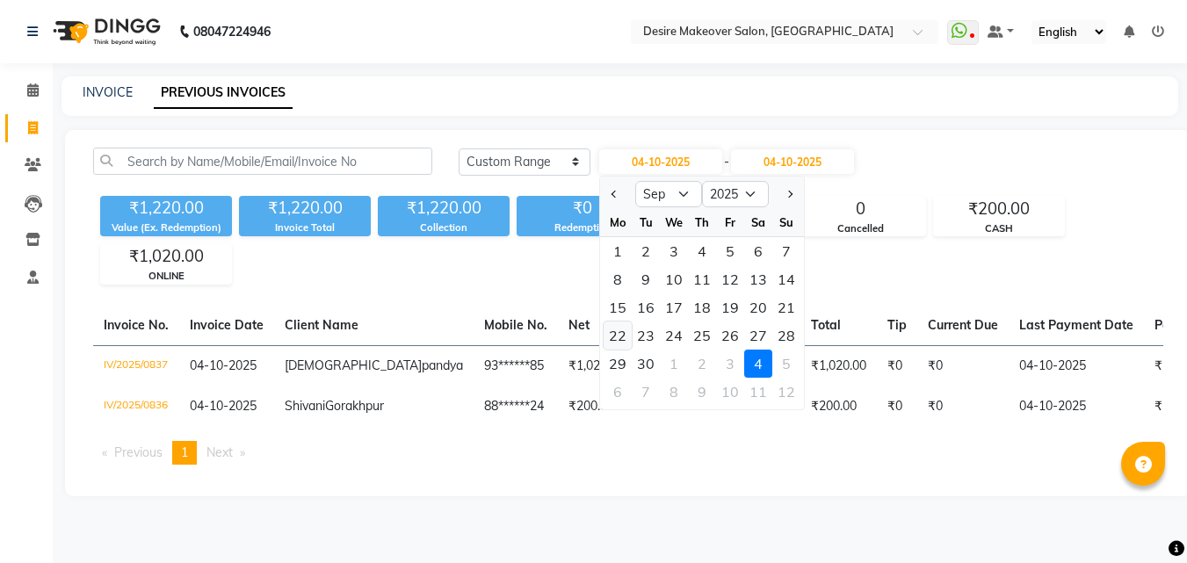
click at [619, 330] on div "22" at bounding box center [618, 336] width 28 height 28
type input "[DATE]"
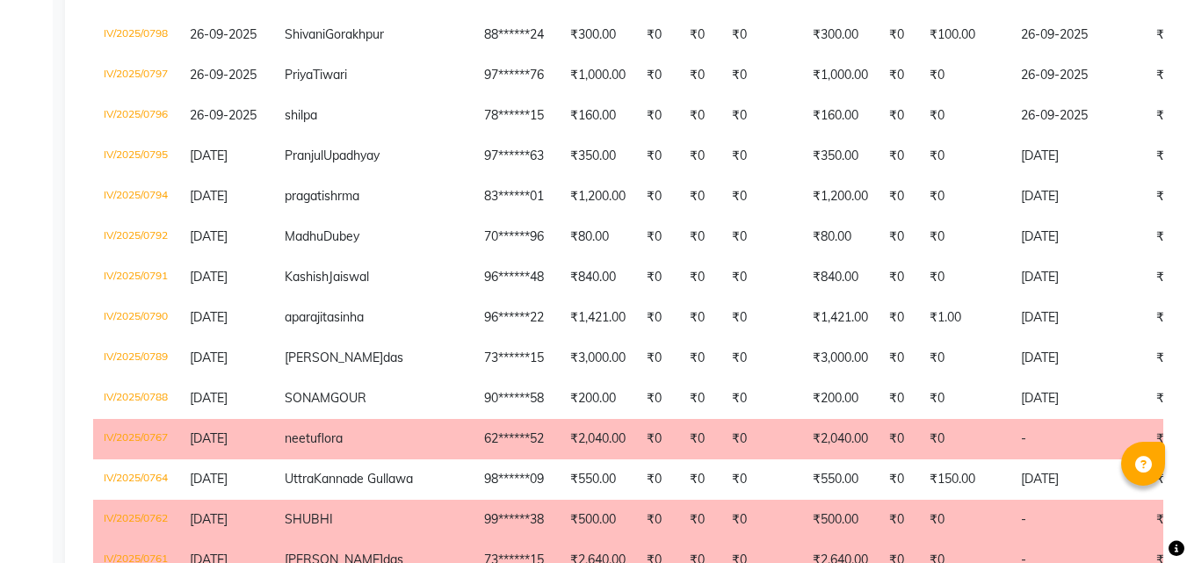
scroll to position [1924, 0]
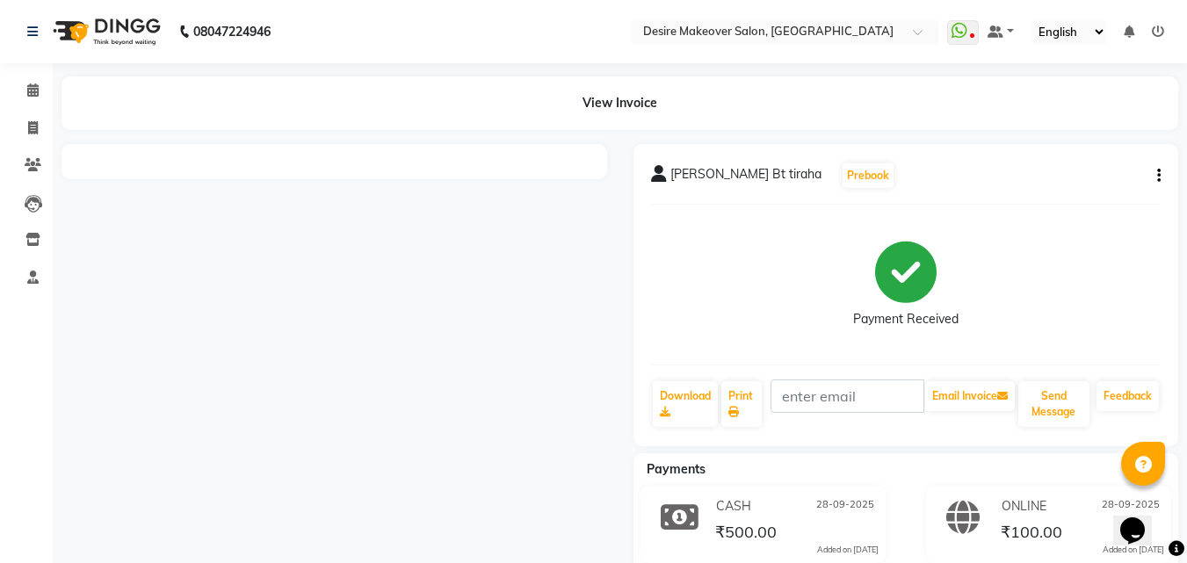
click at [452, 233] on div at bounding box center [334, 364] width 572 height 440
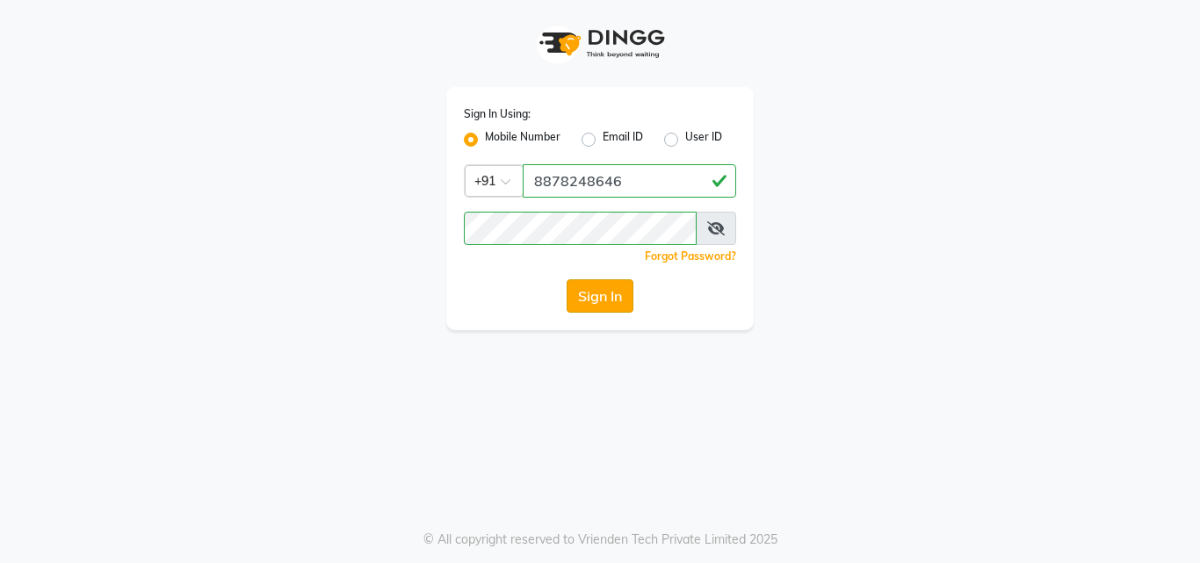
click at [596, 294] on button "Sign In" at bounding box center [600, 295] width 67 height 33
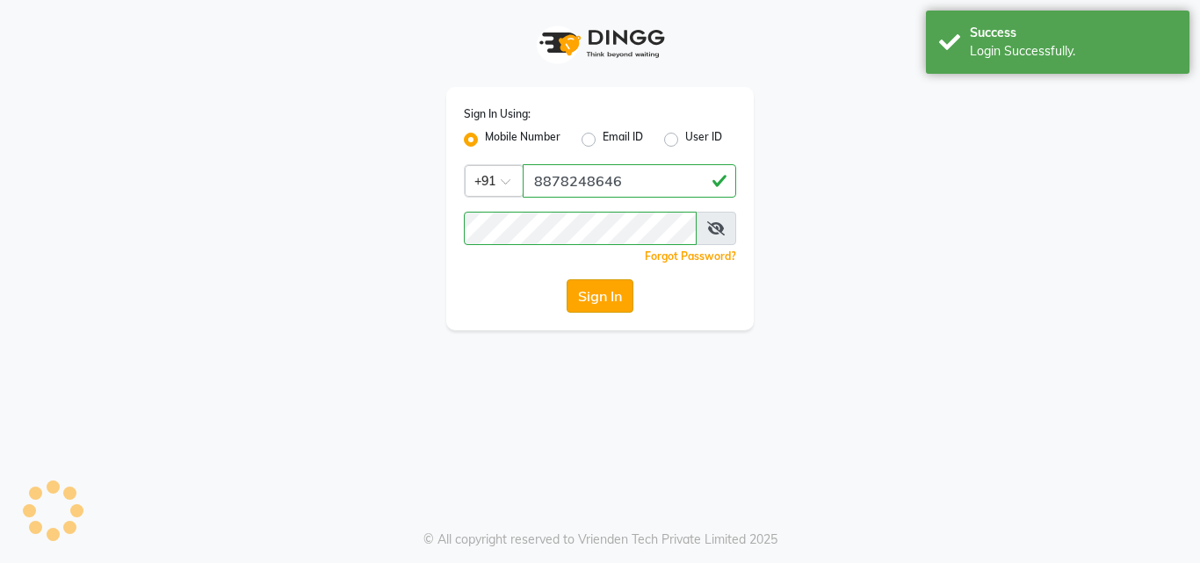
select select "service"
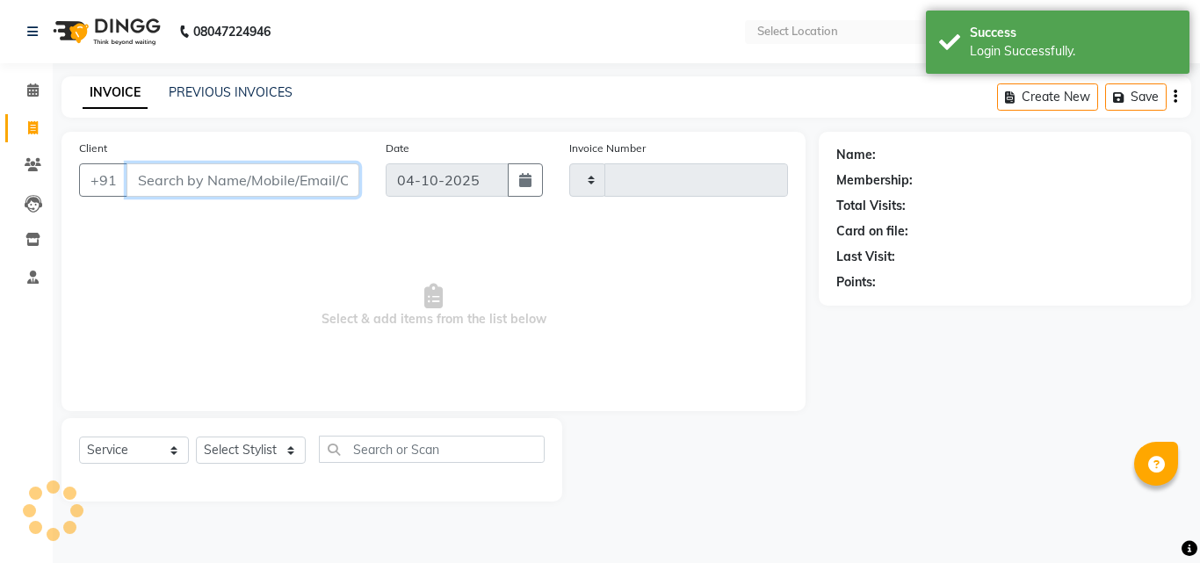
click at [279, 172] on input "Client" at bounding box center [243, 179] width 233 height 33
select select "en"
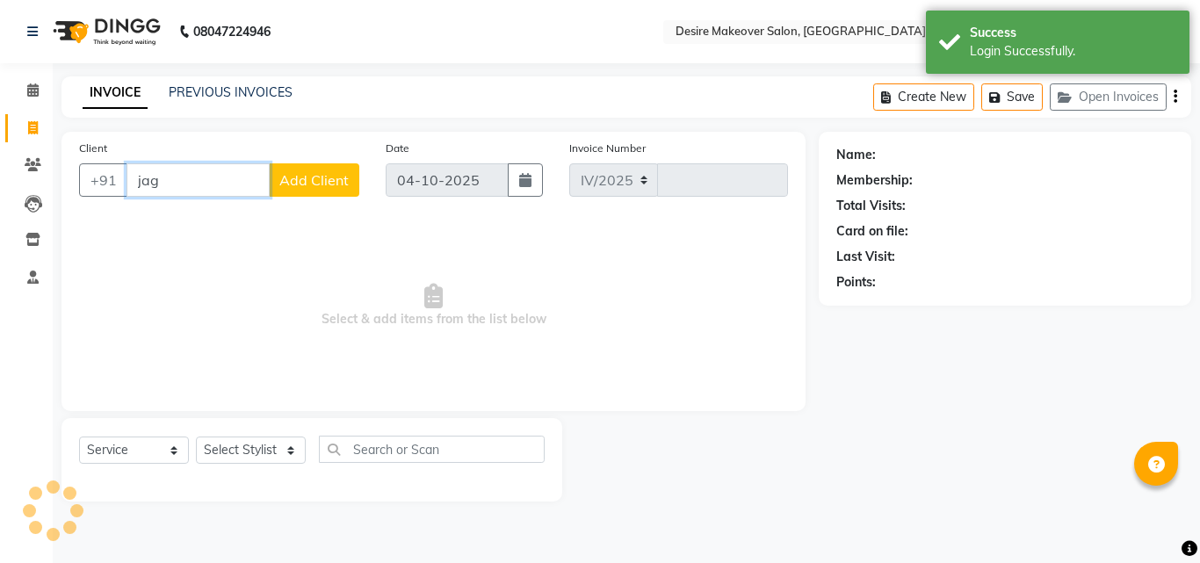
type input "jagr"
select select "6198"
type input "0838"
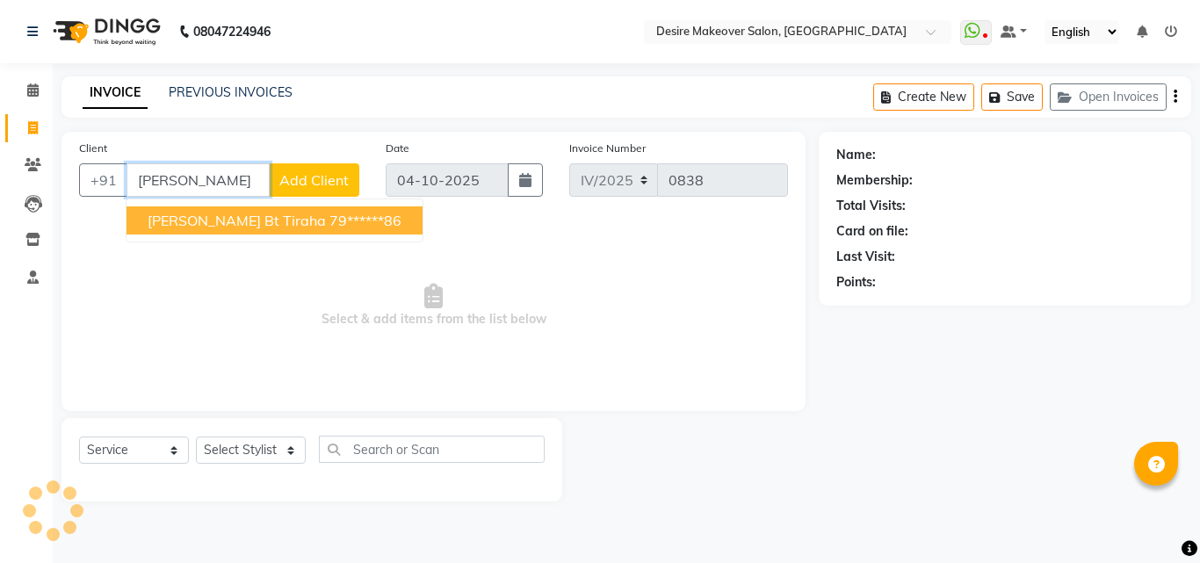
click at [264, 221] on span "jagrati garg Bt tiraha" at bounding box center [237, 221] width 178 height 18
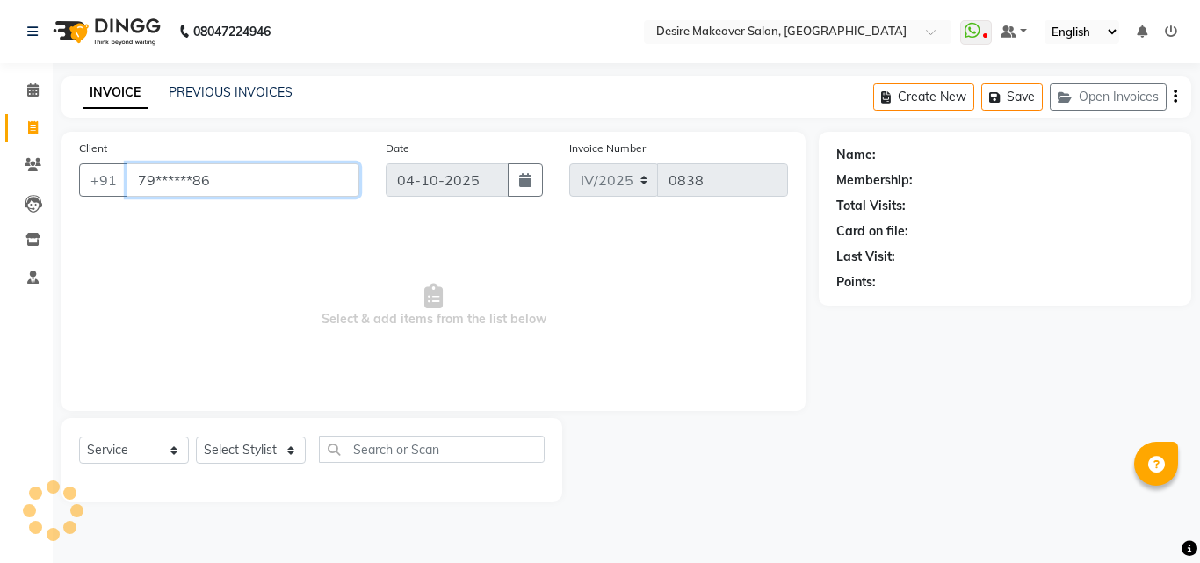
type input "79******86"
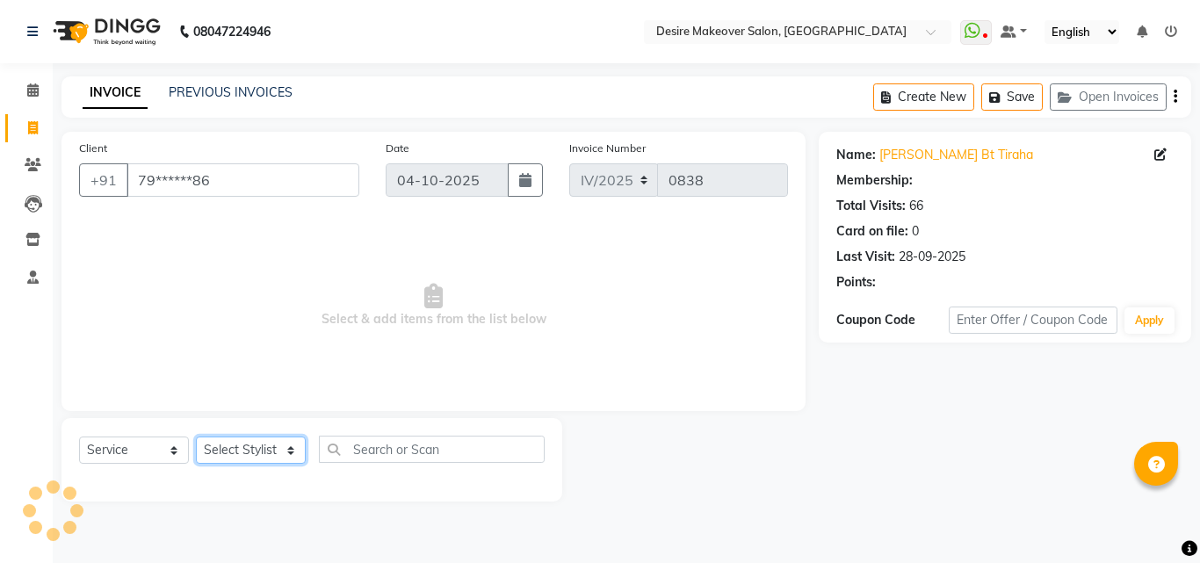
click at [290, 448] on select "Select Stylist" at bounding box center [251, 450] width 110 height 27
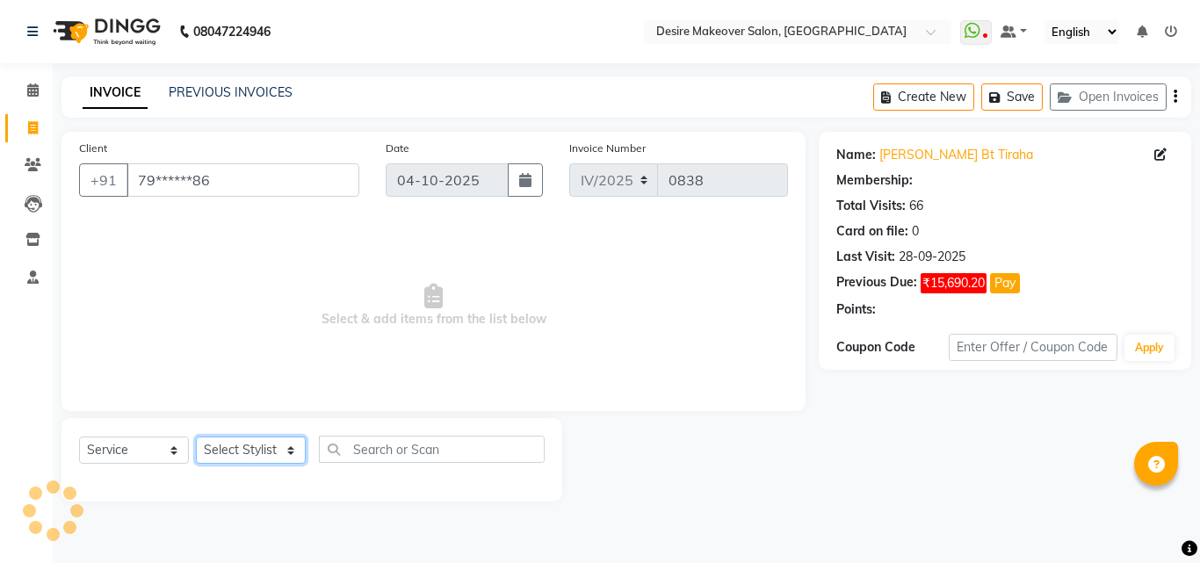
click at [290, 448] on select "Select Stylist akansha Anushaka Gorakhpur bhumika kashish mona garha muskan sha…" at bounding box center [251, 450] width 110 height 27
click at [1118, 90] on button "Open Invoices" at bounding box center [1108, 96] width 117 height 27
select select "1: Object"
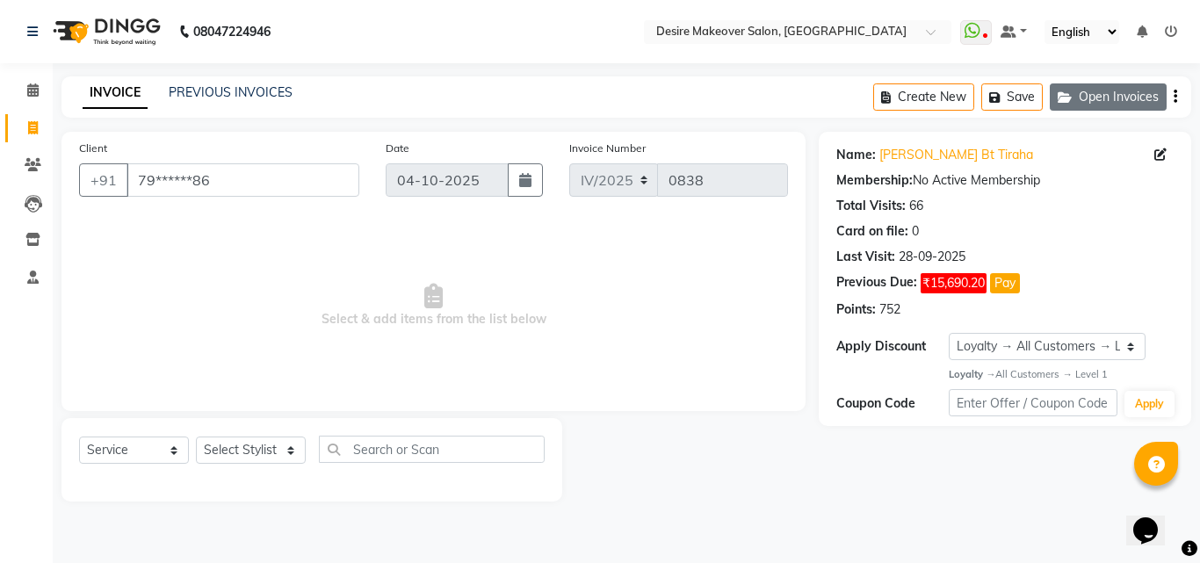
click at [1118, 91] on button "Open Invoices" at bounding box center [1108, 96] width 117 height 27
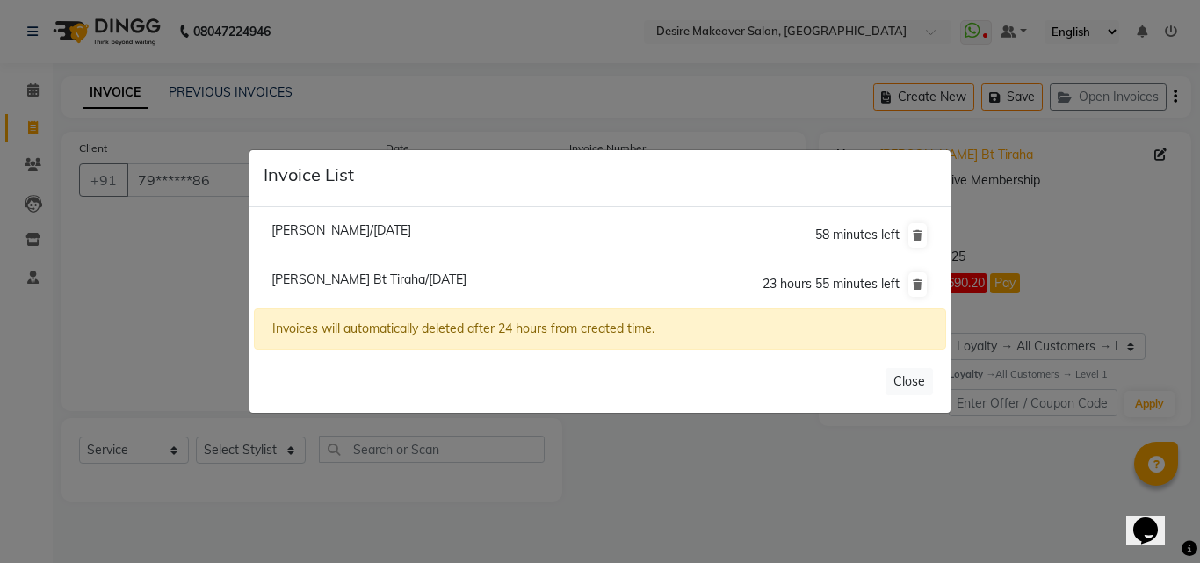
click at [583, 279] on li "Jagrati Garg Bt Tiraha/04 October 2025 23 hours 55 minutes left" at bounding box center [600, 284] width 692 height 49
click at [460, 277] on span "Jagrati Garg Bt Tiraha/04 October 2025" at bounding box center [369, 280] width 195 height 16
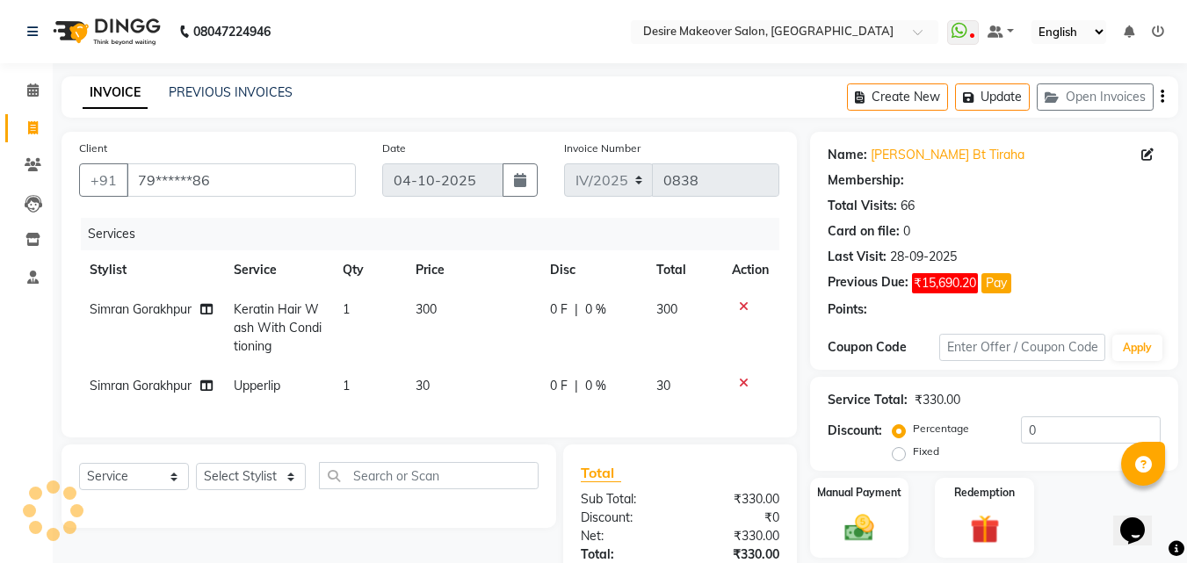
select select "1: Object"
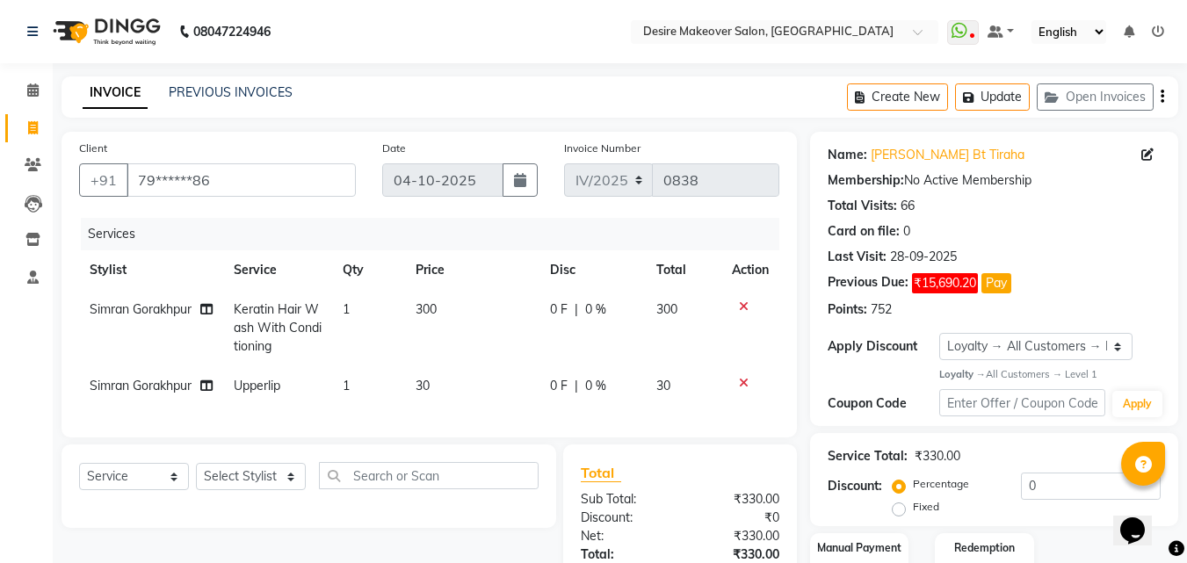
click at [437, 303] on span "300" at bounding box center [426, 309] width 21 height 16
select select "58066"
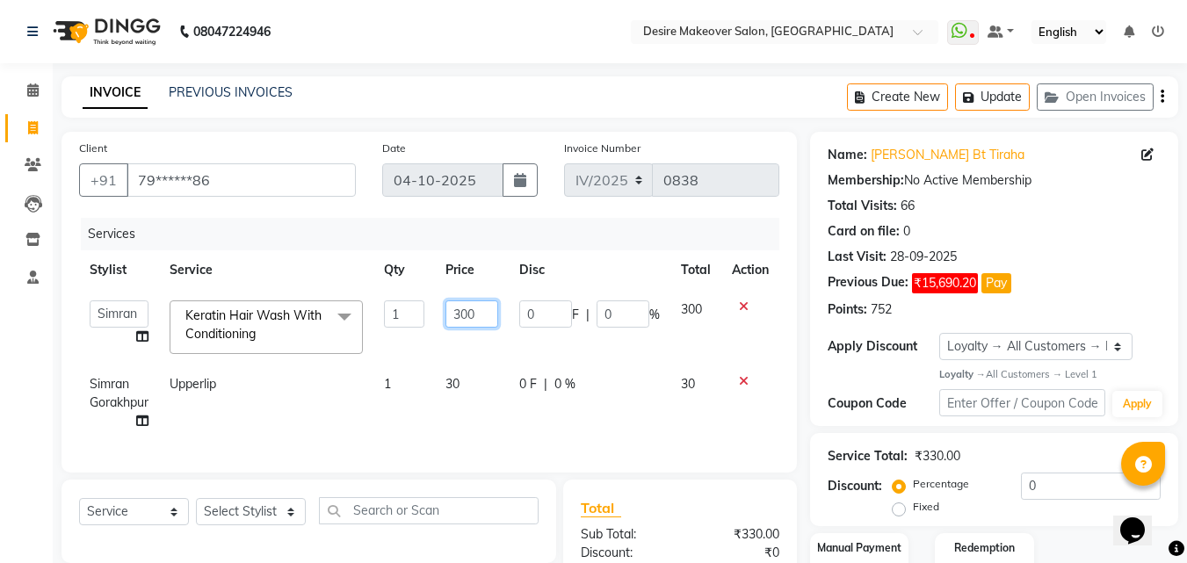
click at [482, 311] on input "300" at bounding box center [473, 314] width 54 height 27
type input "3"
type input "250"
click at [607, 385] on div "0 F | 0 %" at bounding box center [589, 384] width 141 height 18
select select "58066"
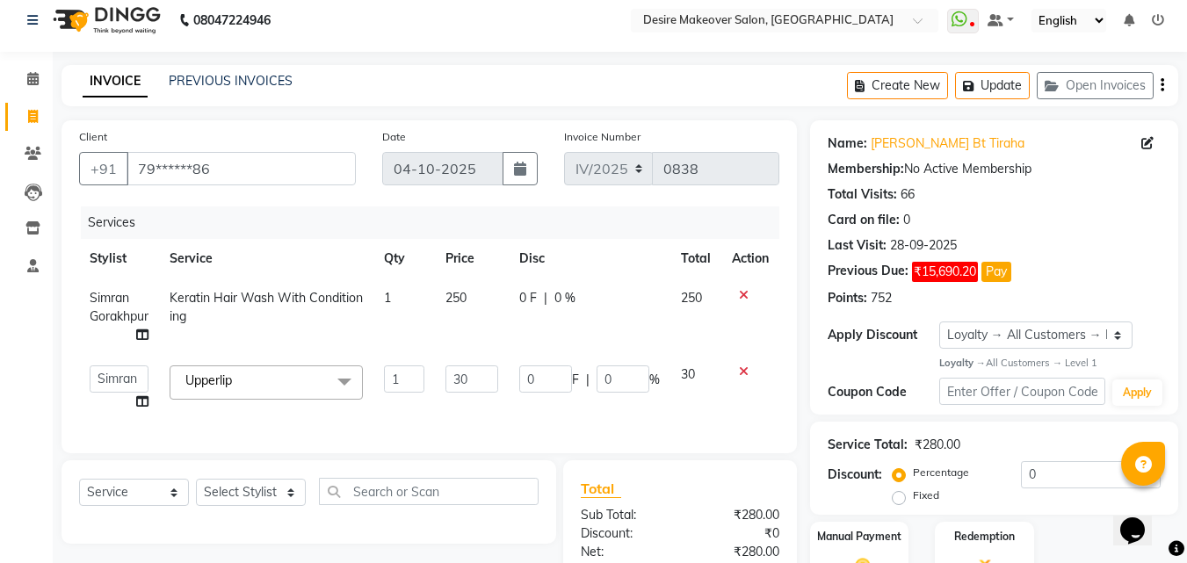
scroll to position [170, 0]
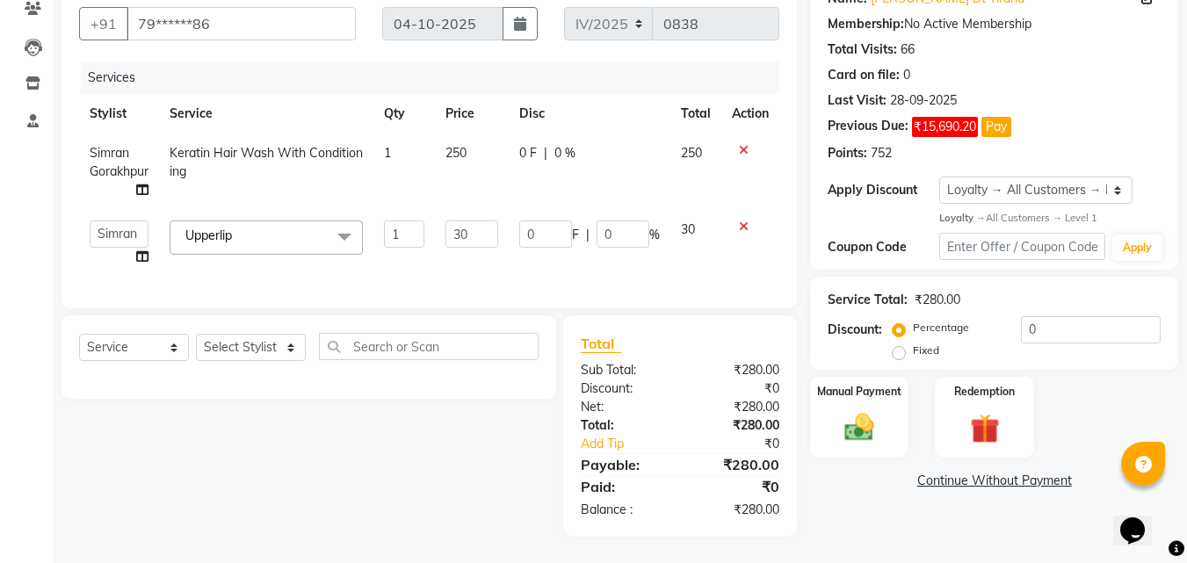
click at [475, 134] on td "250" at bounding box center [472, 172] width 75 height 76
select select "58066"
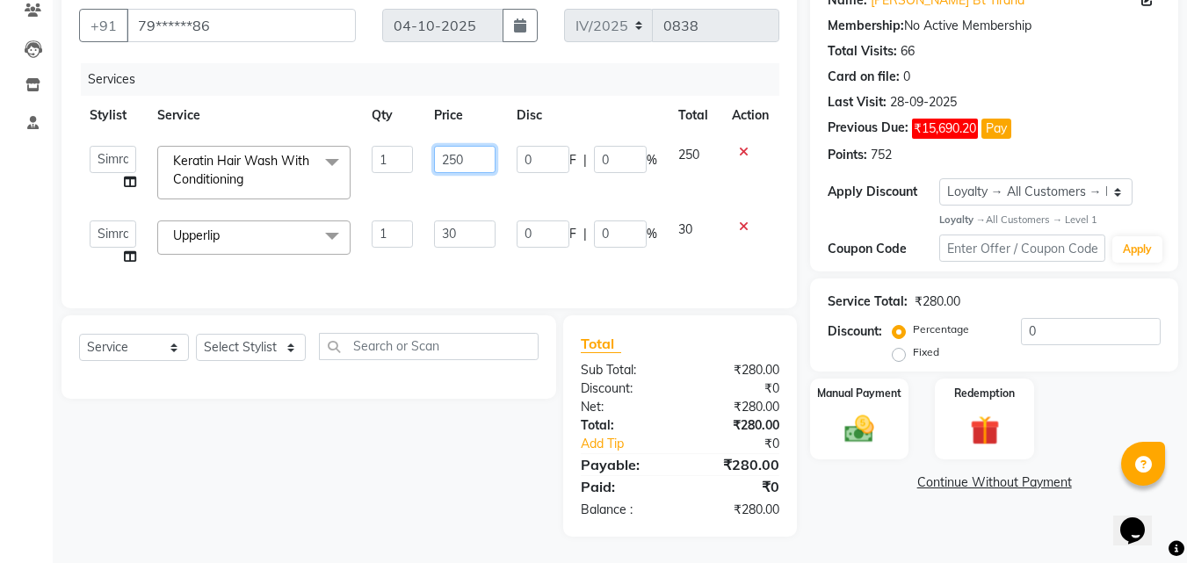
click at [475, 146] on input "250" at bounding box center [464, 159] width 61 height 27
type input "2"
type input "300"
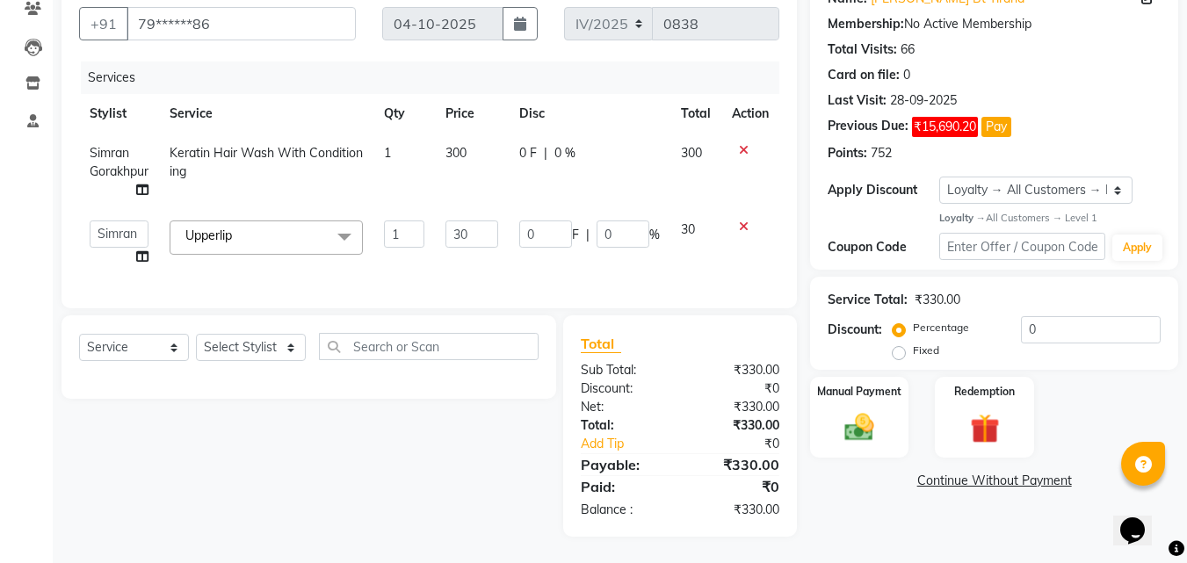
click at [522, 174] on td "0 F | 0 %" at bounding box center [590, 172] width 162 height 76
select select "58066"
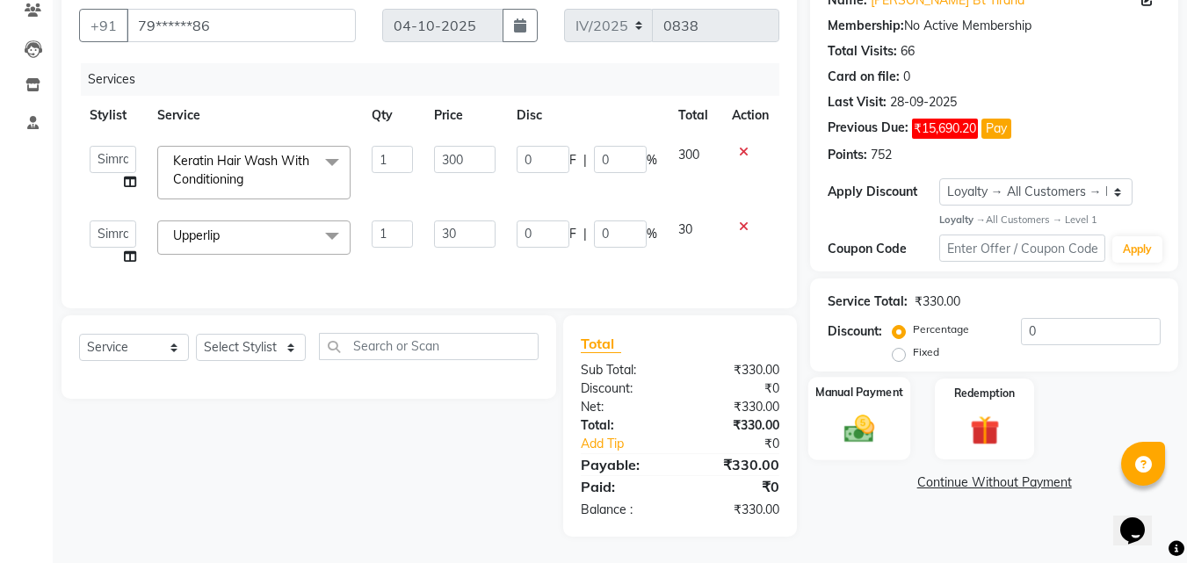
click at [886, 392] on div "Manual Payment" at bounding box center [859, 418] width 103 height 83
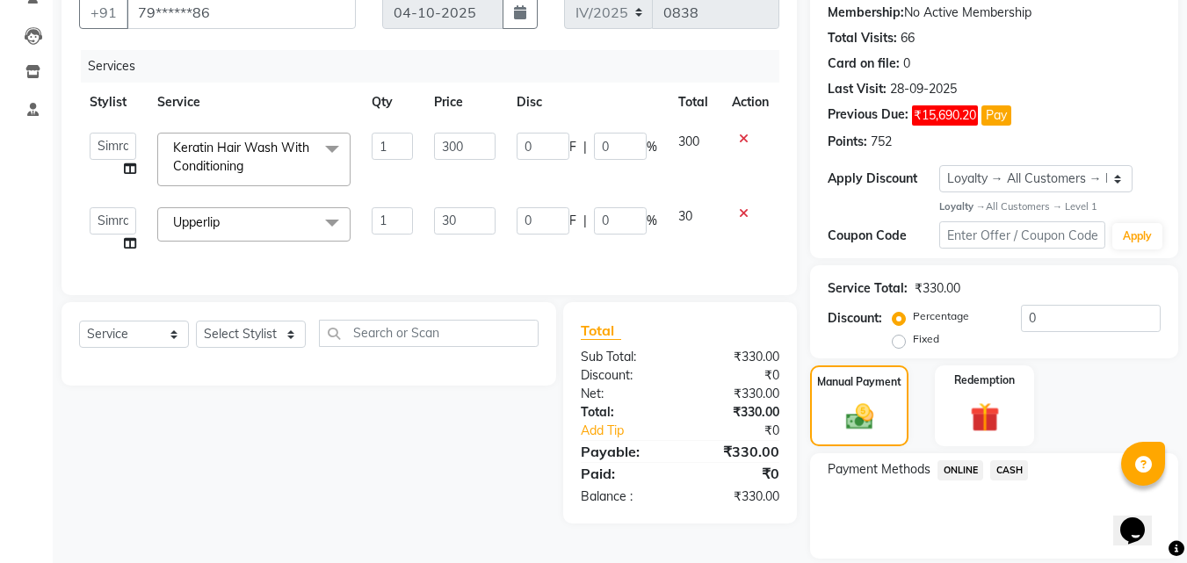
click at [1001, 470] on span "CASH" at bounding box center [1009, 470] width 38 height 20
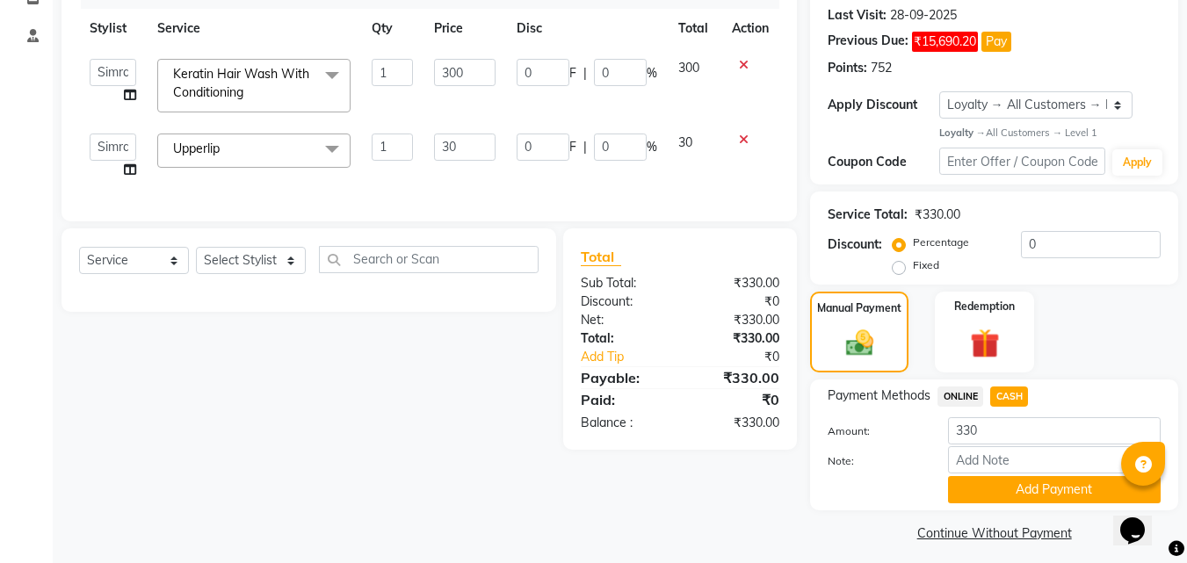
scroll to position [251, 0]
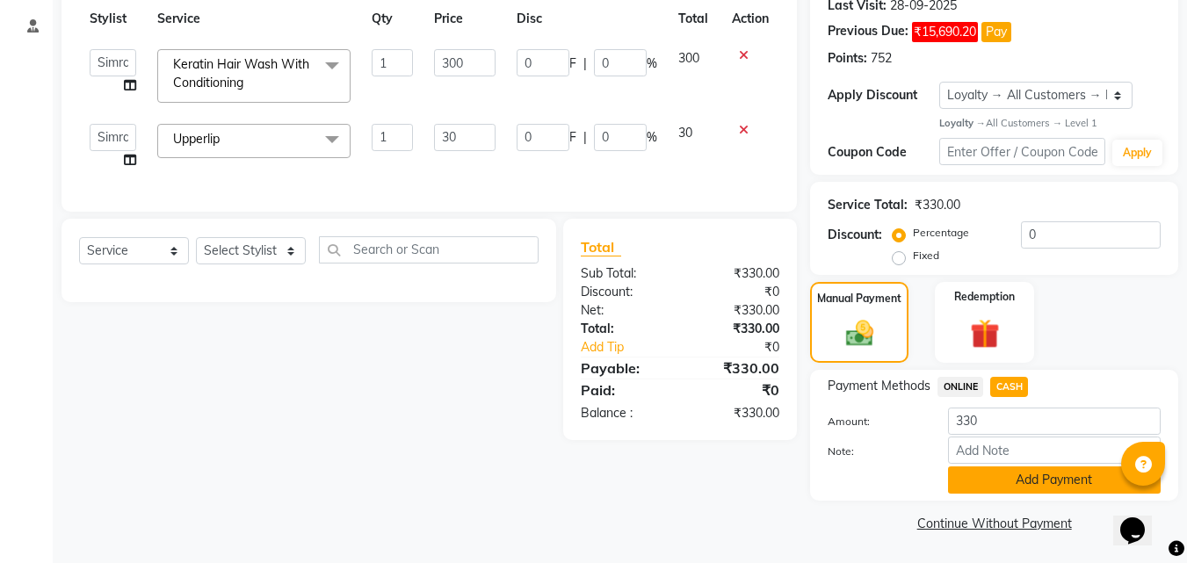
click at [998, 475] on button "Add Payment" at bounding box center [1054, 480] width 213 height 27
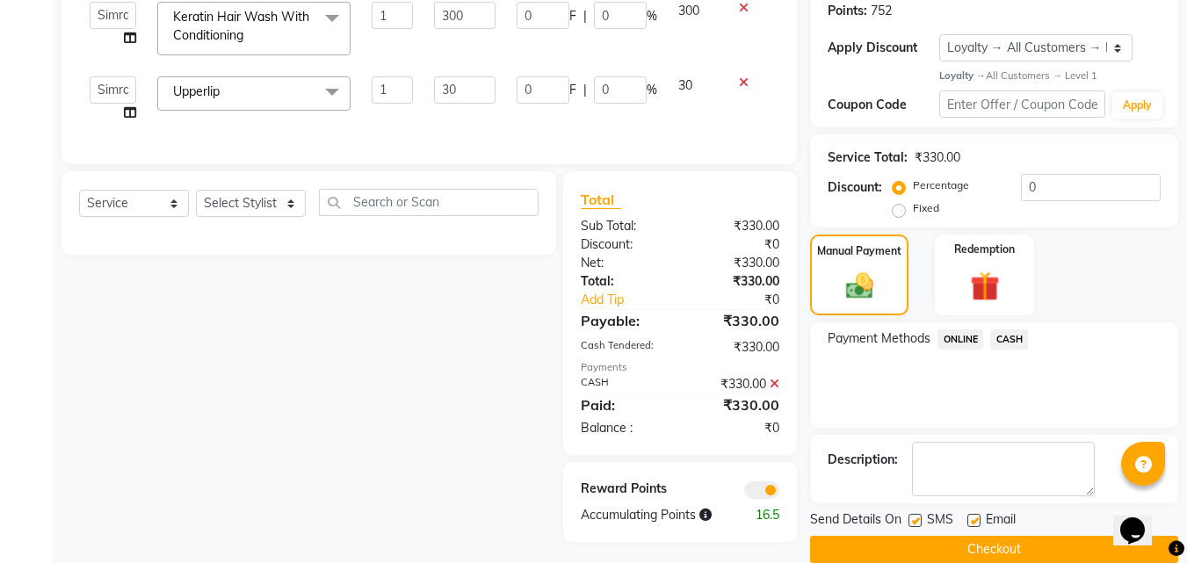
scroll to position [325, 0]
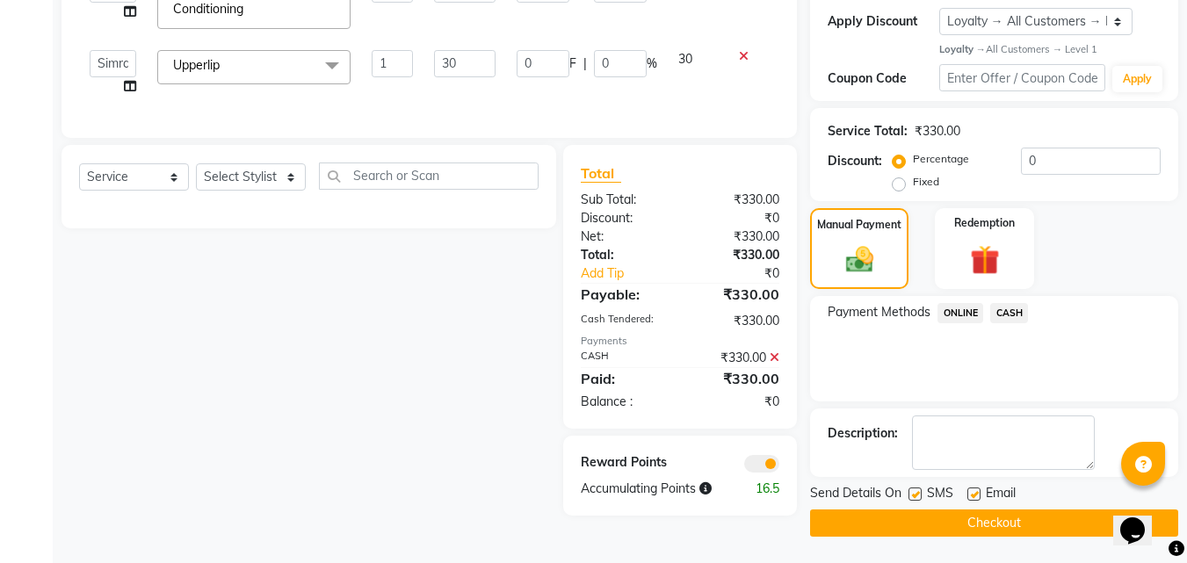
click at [911, 525] on button "Checkout" at bounding box center [994, 523] width 368 height 27
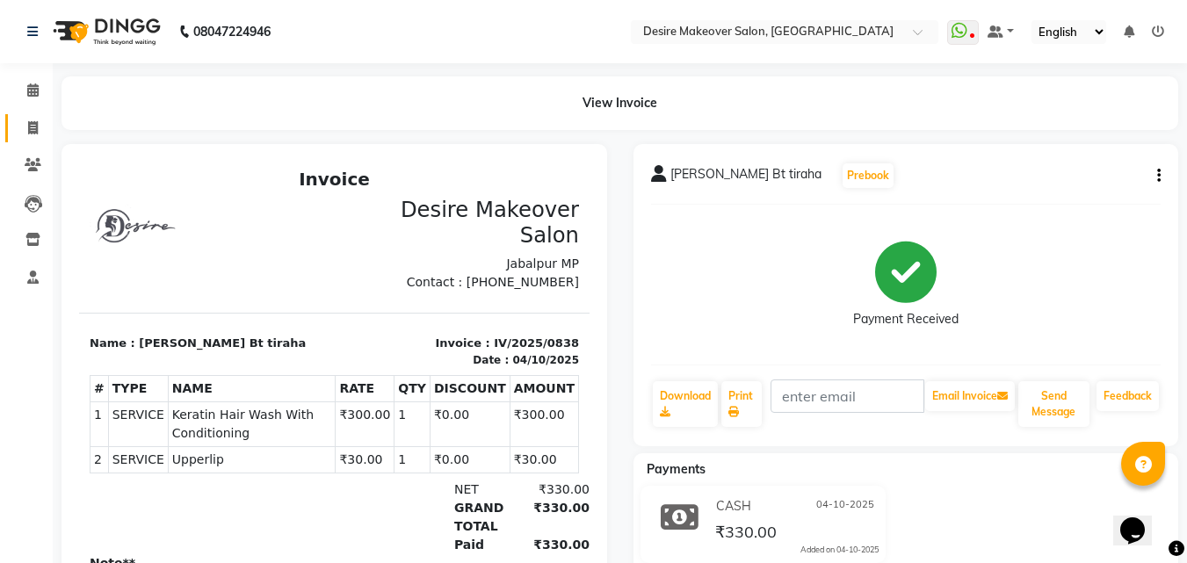
click at [22, 114] on link "Invoice" at bounding box center [26, 128] width 42 height 29
select select "service"
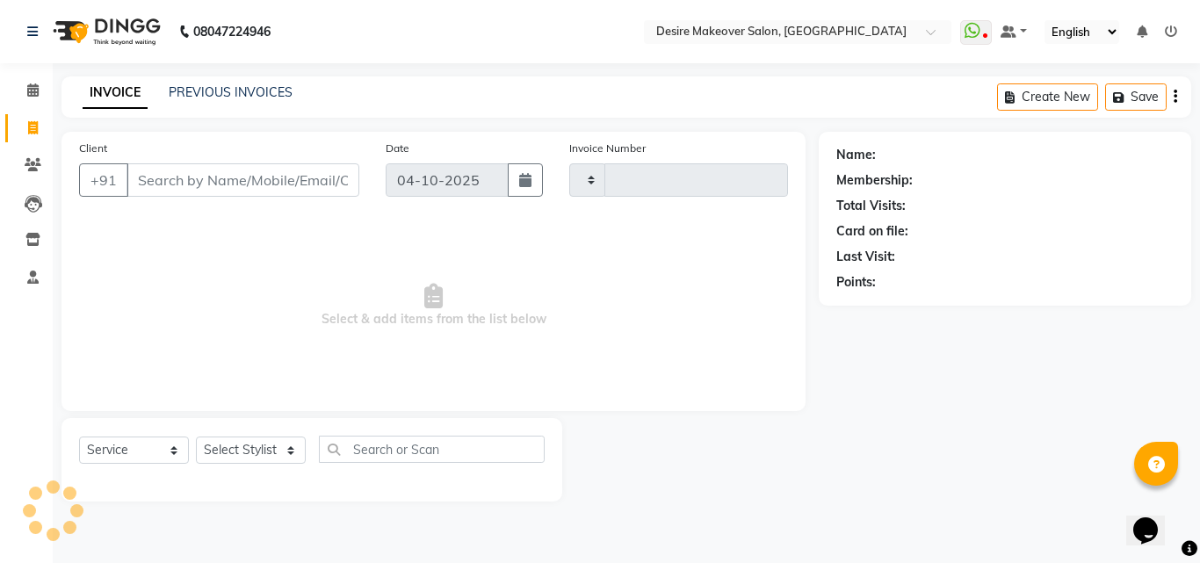
type input "0839"
select select "6198"
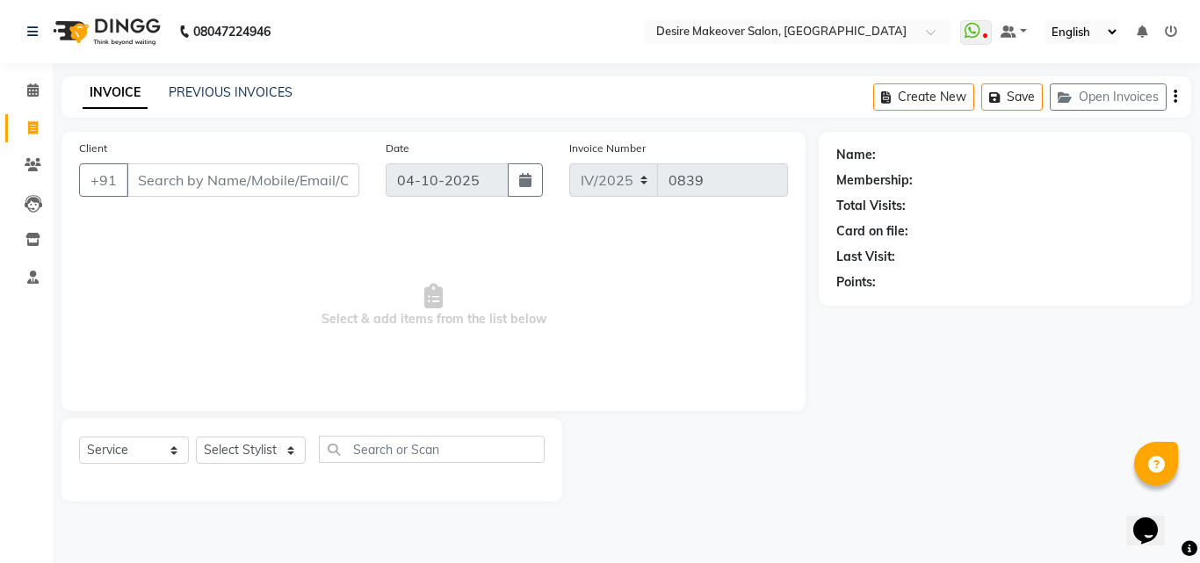
click at [232, 104] on div "INVOICE PREVIOUS INVOICES Create New Save Open Invoices" at bounding box center [627, 96] width 1130 height 41
click at [240, 91] on link "PREVIOUS INVOICES" at bounding box center [231, 92] width 124 height 16
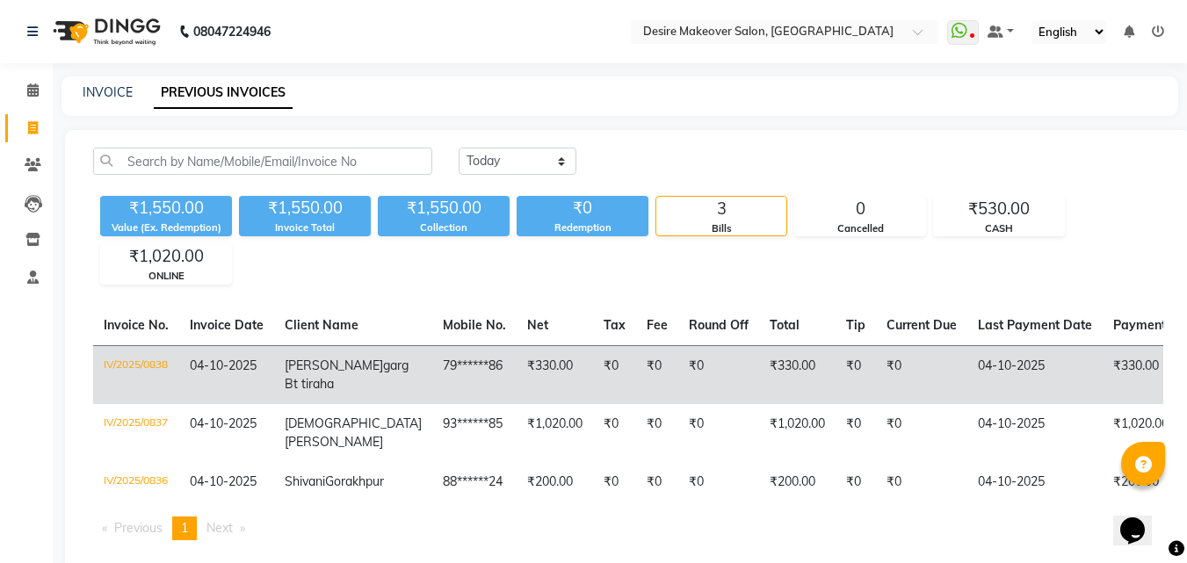
click at [350, 352] on td "jagrati garg Bt tiraha" at bounding box center [353, 374] width 158 height 59
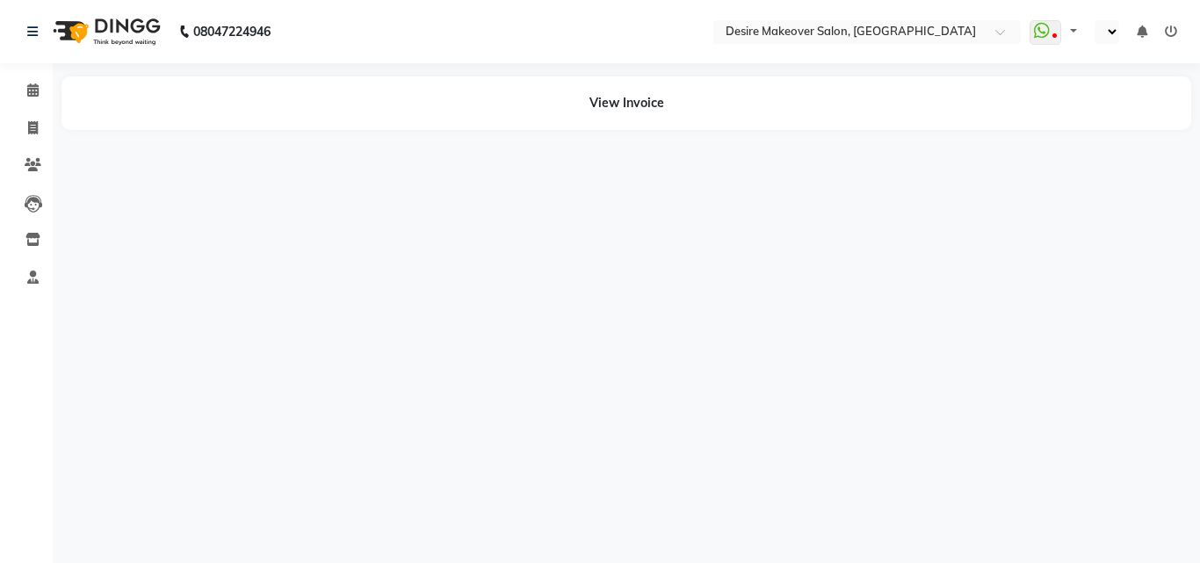
select select "en"
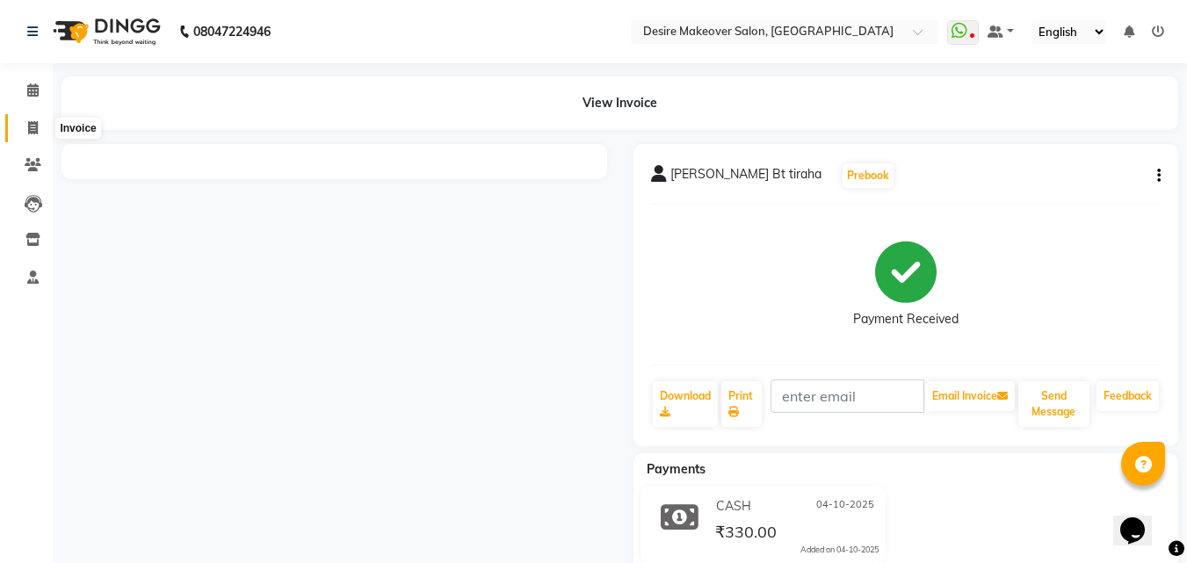
click at [39, 119] on span at bounding box center [33, 129] width 31 height 20
select select "service"
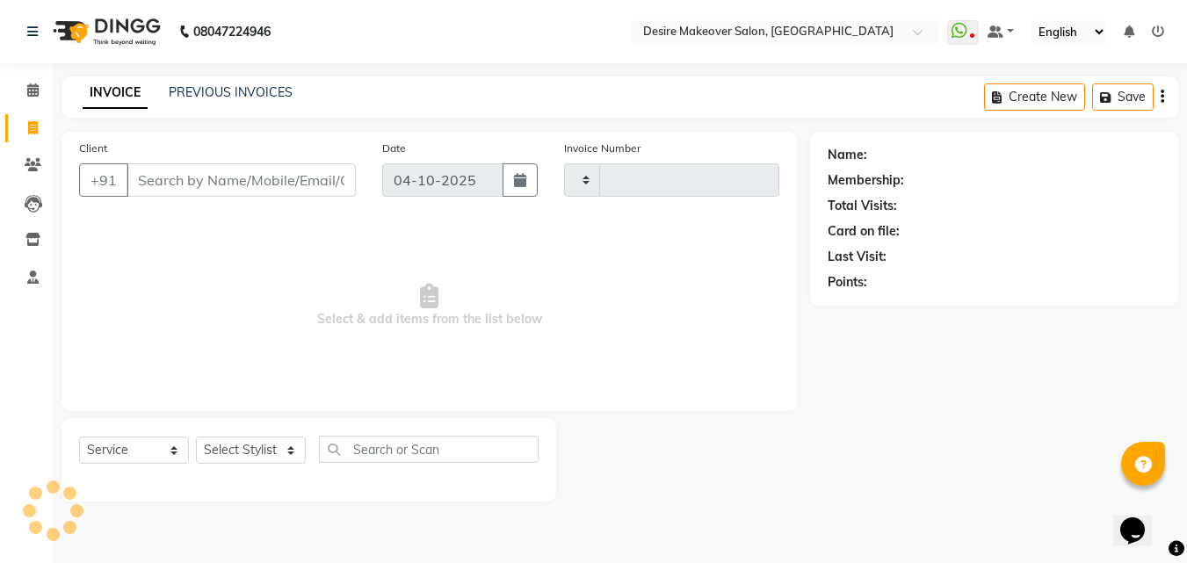
type input "0839"
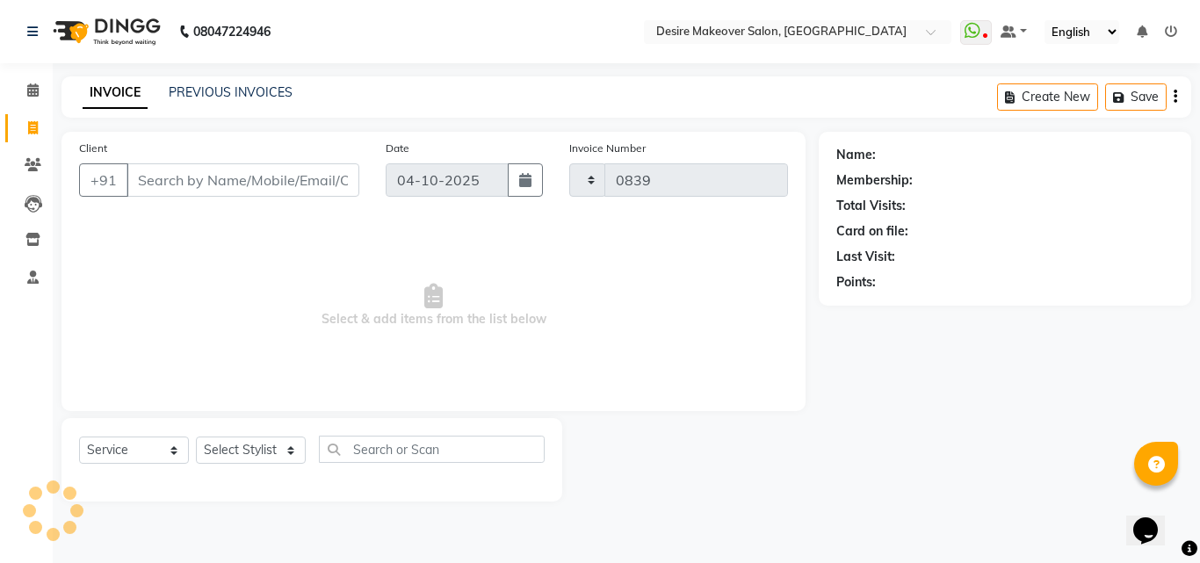
select select "6198"
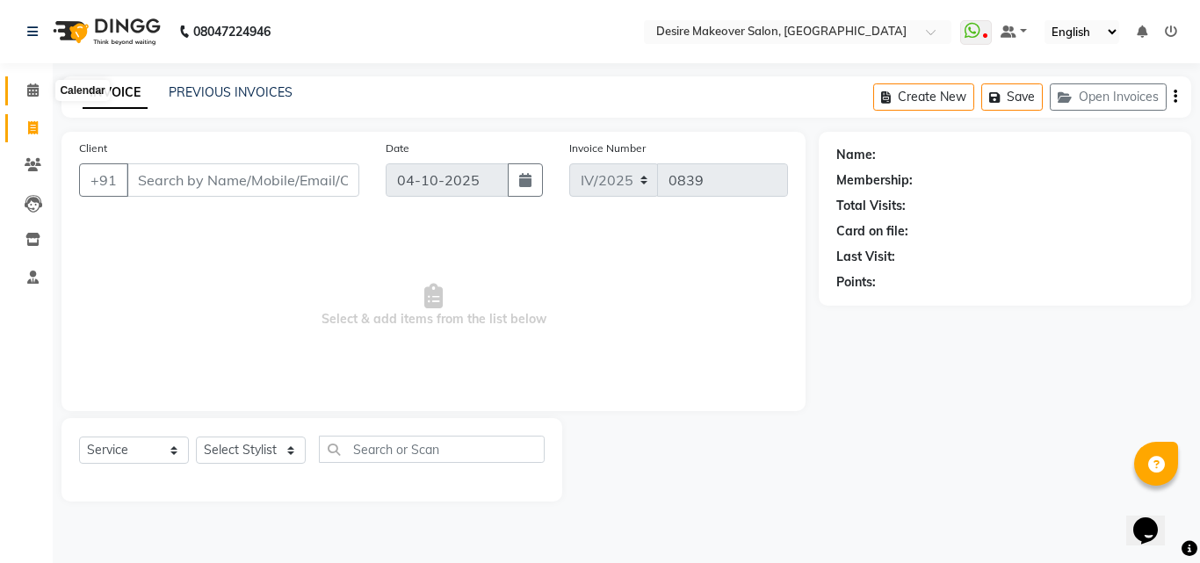
click at [23, 91] on span at bounding box center [33, 91] width 31 height 20
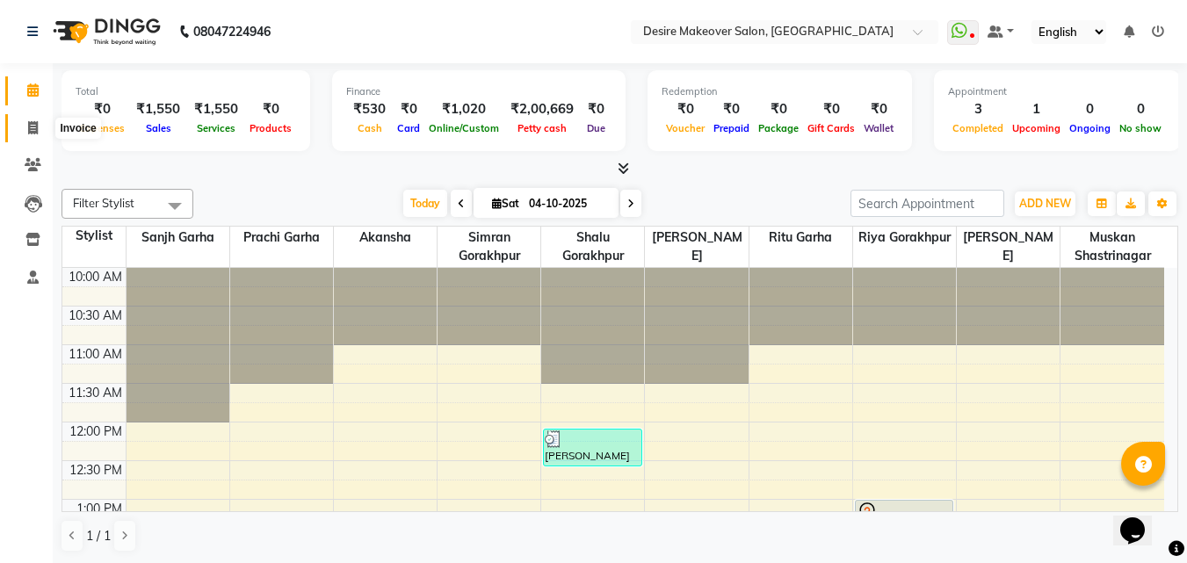
click at [37, 130] on icon at bounding box center [33, 127] width 10 height 13
select select "service"
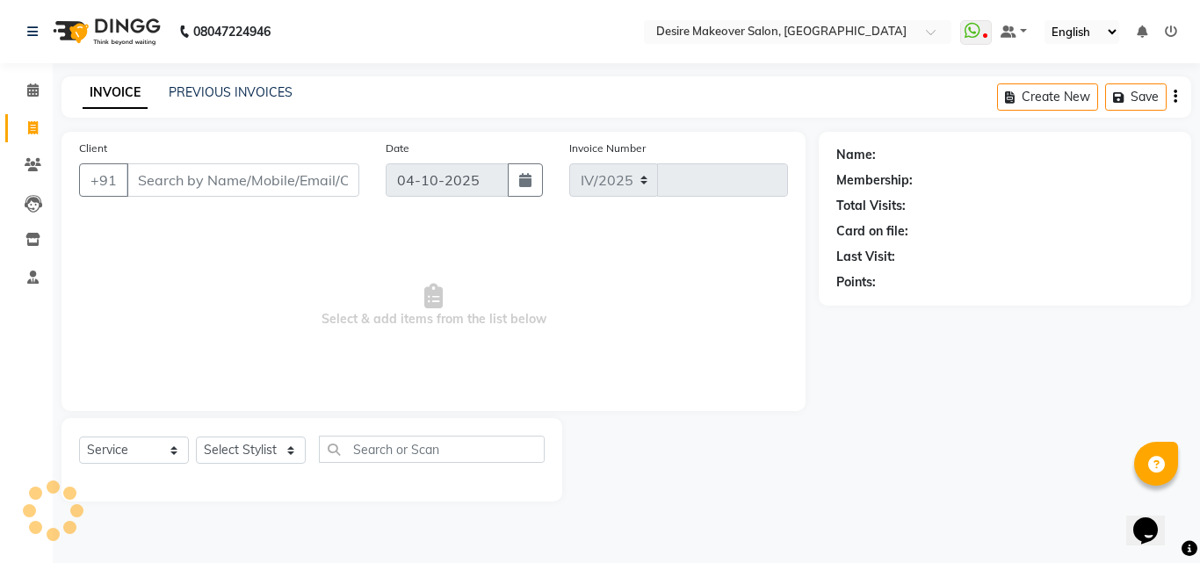
select select "6198"
type input "0839"
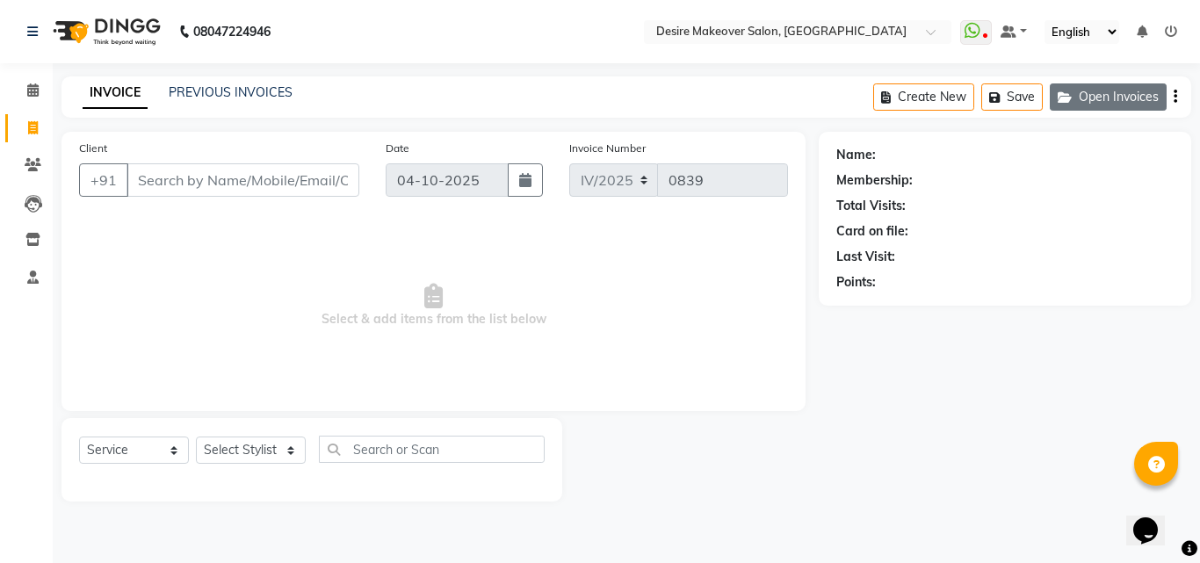
click at [1119, 97] on button "Open Invoices" at bounding box center [1108, 96] width 117 height 27
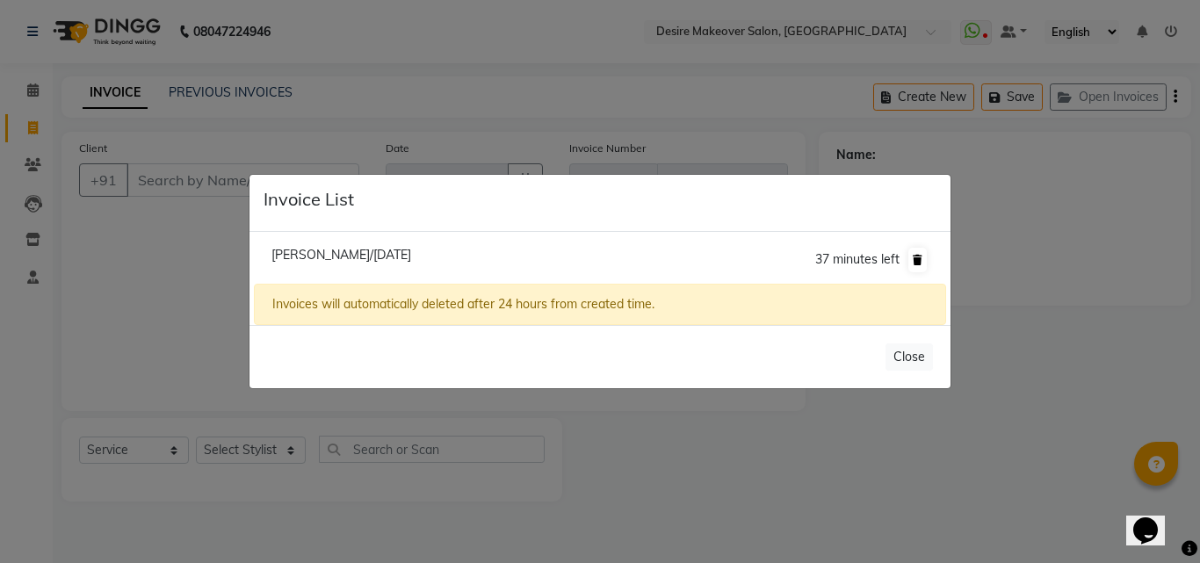
click at [916, 257] on icon at bounding box center [918, 260] width 10 height 11
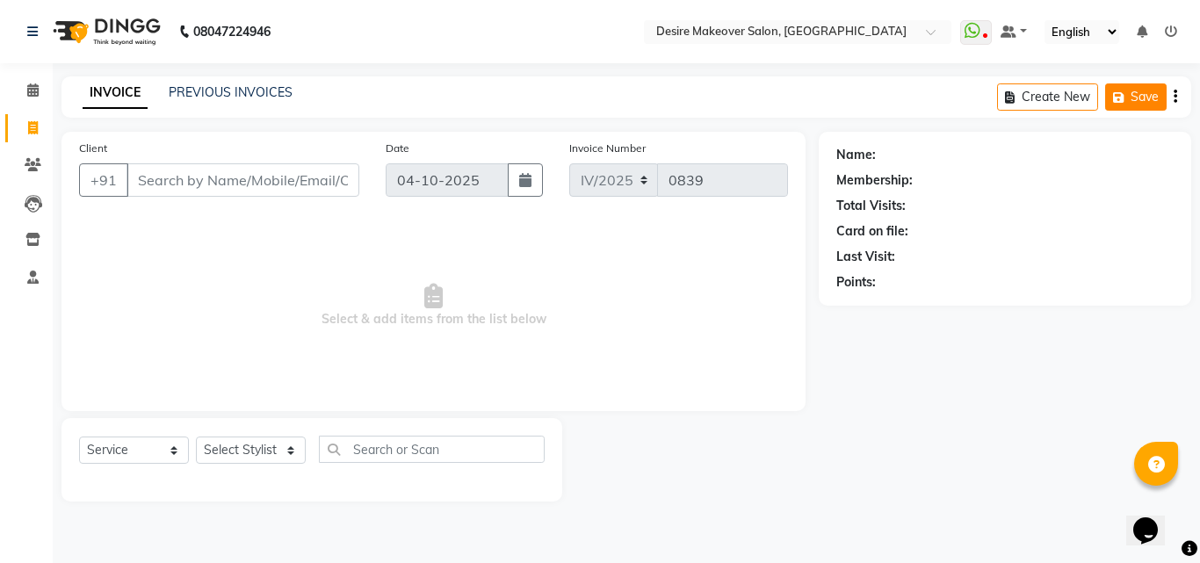
click at [1129, 91] on icon "button" at bounding box center [1122, 97] width 18 height 12
